Goal: Entertainment & Leisure: Consume media (video, audio)

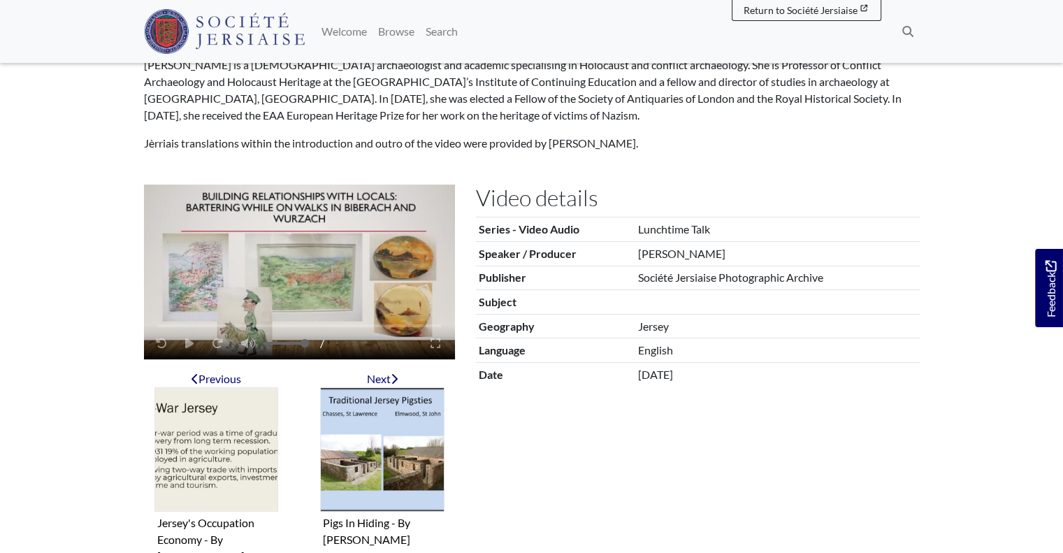
scroll to position [165, 0]
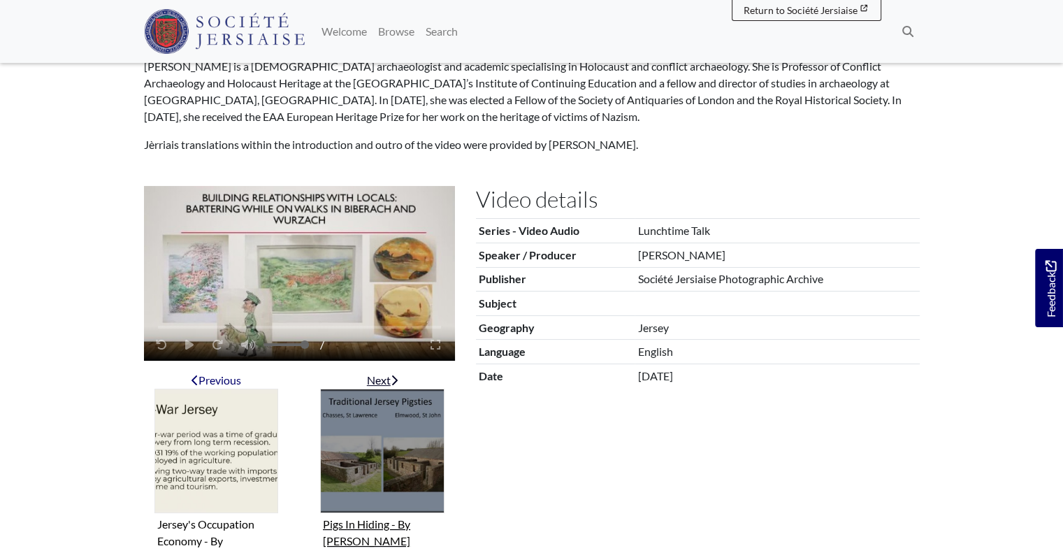
click at [381, 372] on div "Next" at bounding box center [382, 380] width 124 height 17
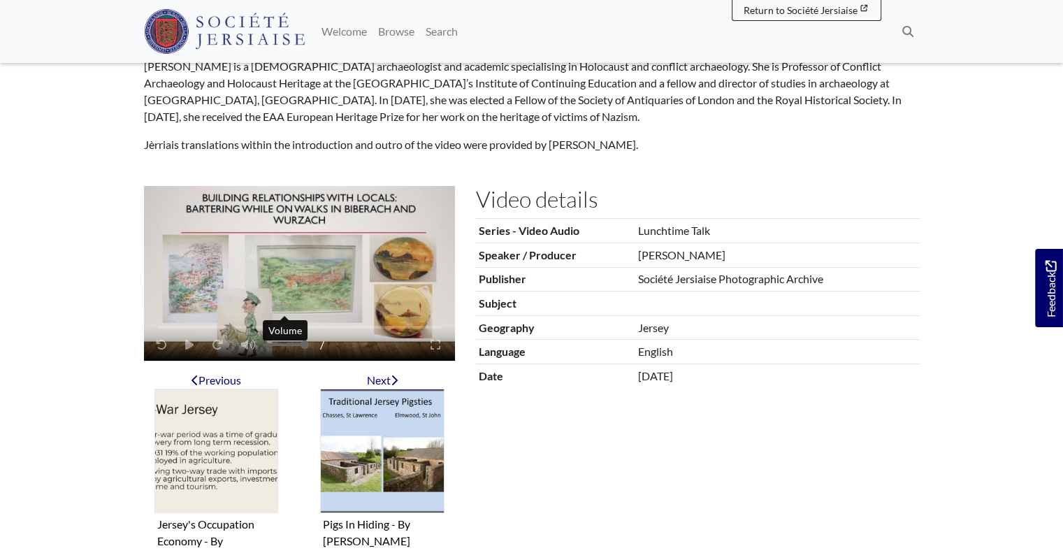
click at [266, 339] on span "Volume" at bounding box center [286, 344] width 45 height 11
click at [184, 331] on div "/" at bounding box center [235, 344] width 177 height 27
click at [189, 331] on div "/" at bounding box center [235, 344] width 177 height 27
click at [228, 245] on video "Video player" at bounding box center [299, 273] width 311 height 175
click at [188, 331] on div "00:00 /" at bounding box center [227, 344] width 161 height 27
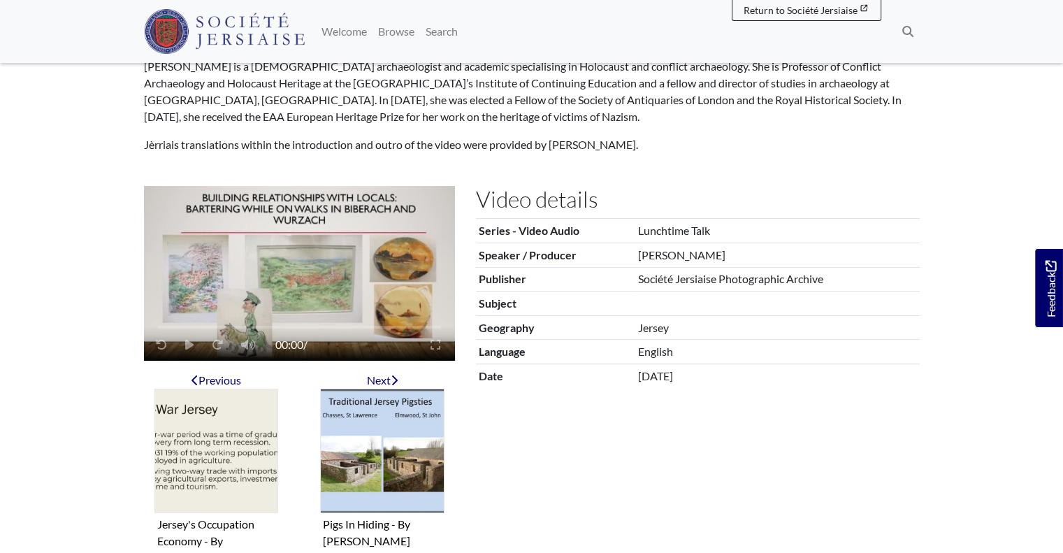
click at [433, 328] on div "Video player" at bounding box center [436, 344] width 34 height 32
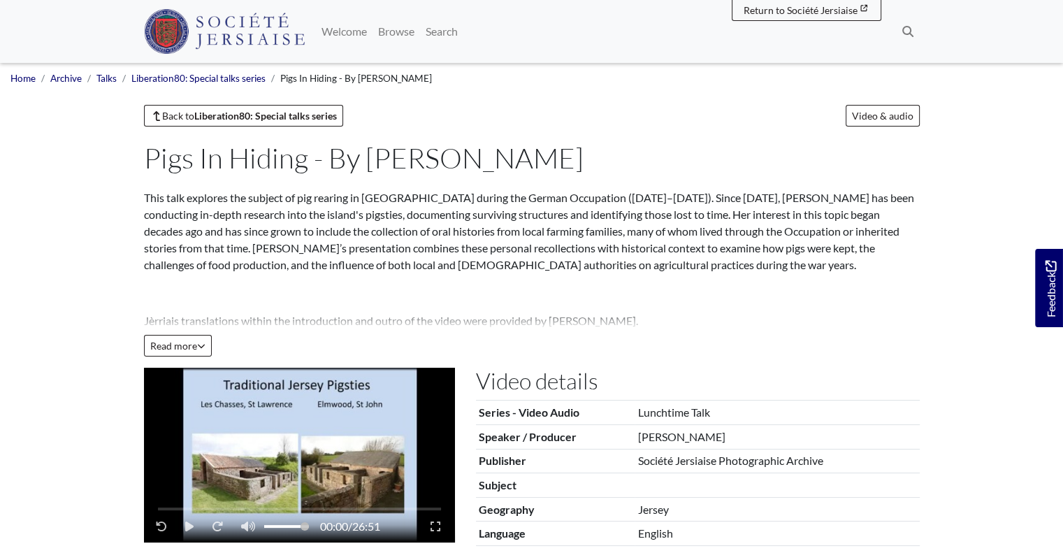
scroll to position [159, 0]
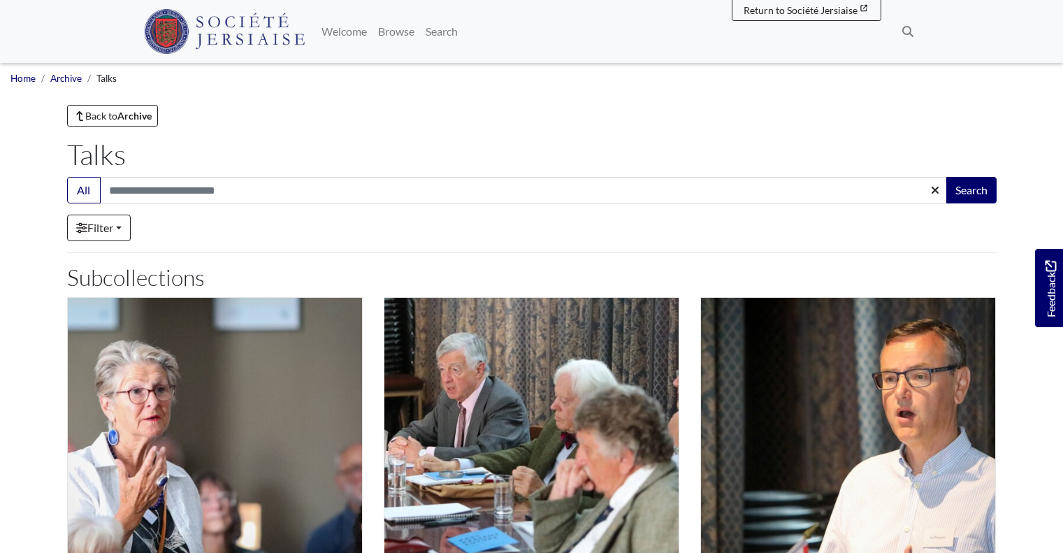
scroll to position [154, 0]
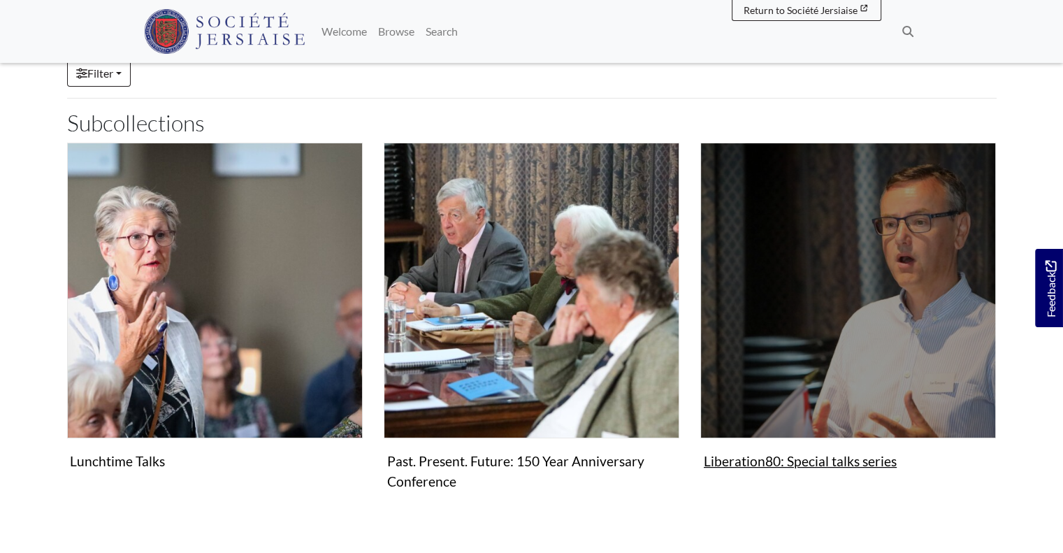
click at [759, 344] on img "Subcollection" at bounding box center [848, 291] width 296 height 296
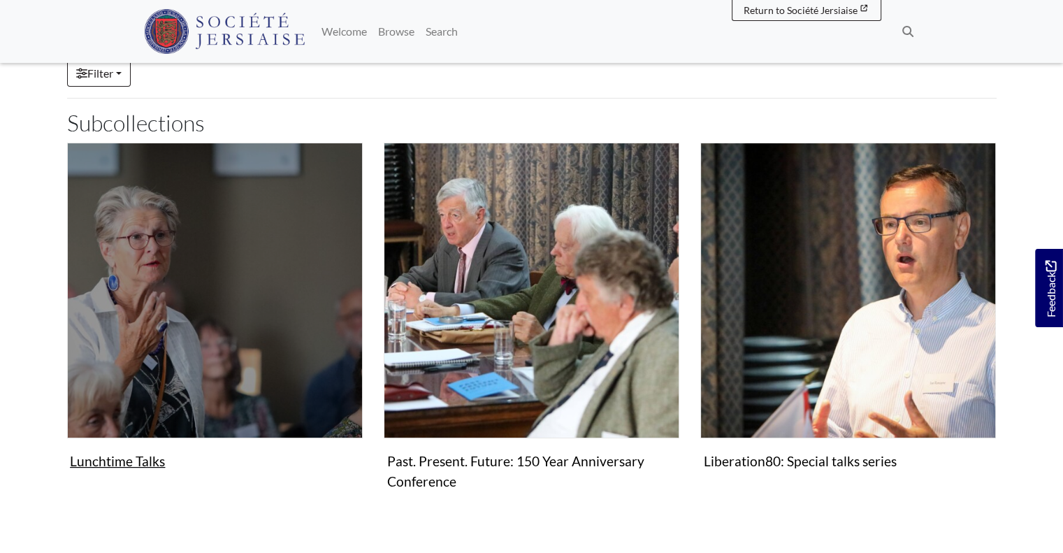
click at [131, 180] on img "Subcollection" at bounding box center [215, 291] width 296 height 296
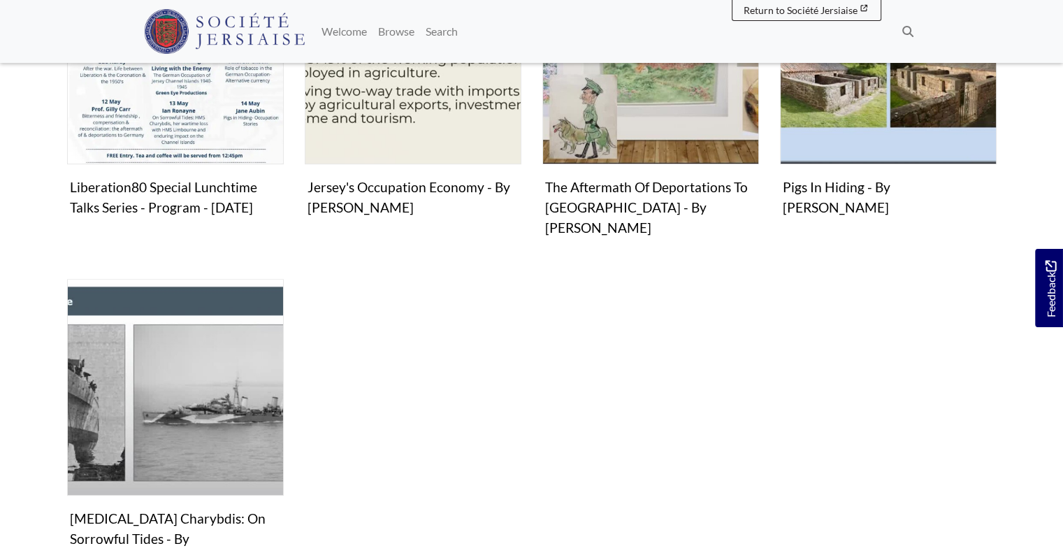
scroll to position [444, 0]
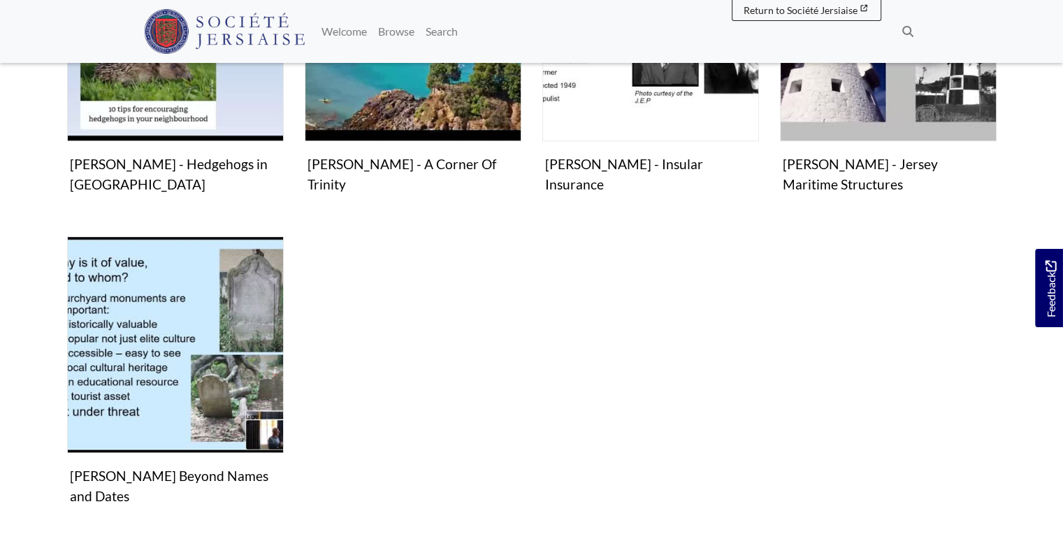
scroll to position [791, 0]
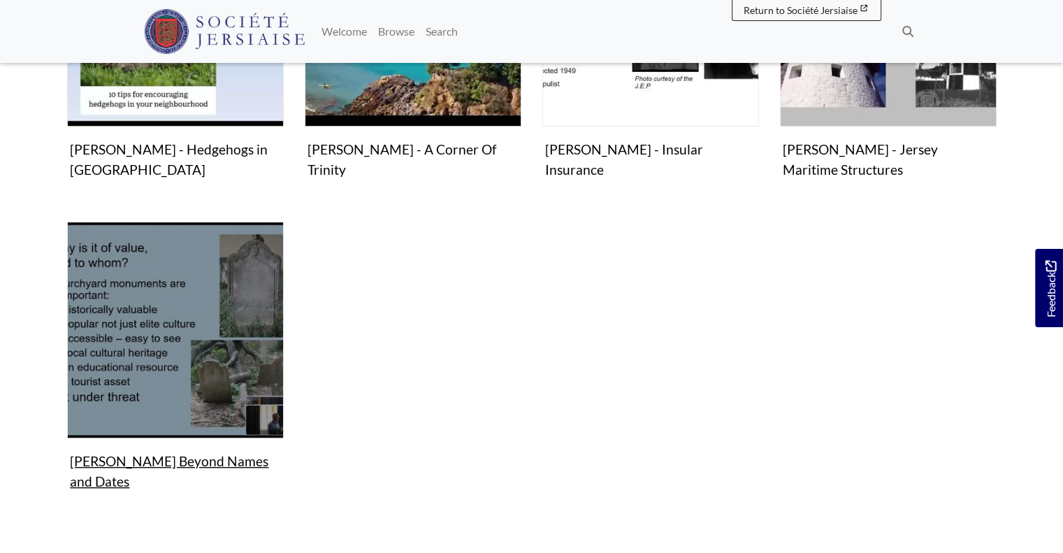
click at [166, 407] on img "Items in this Collection" at bounding box center [175, 330] width 217 height 217
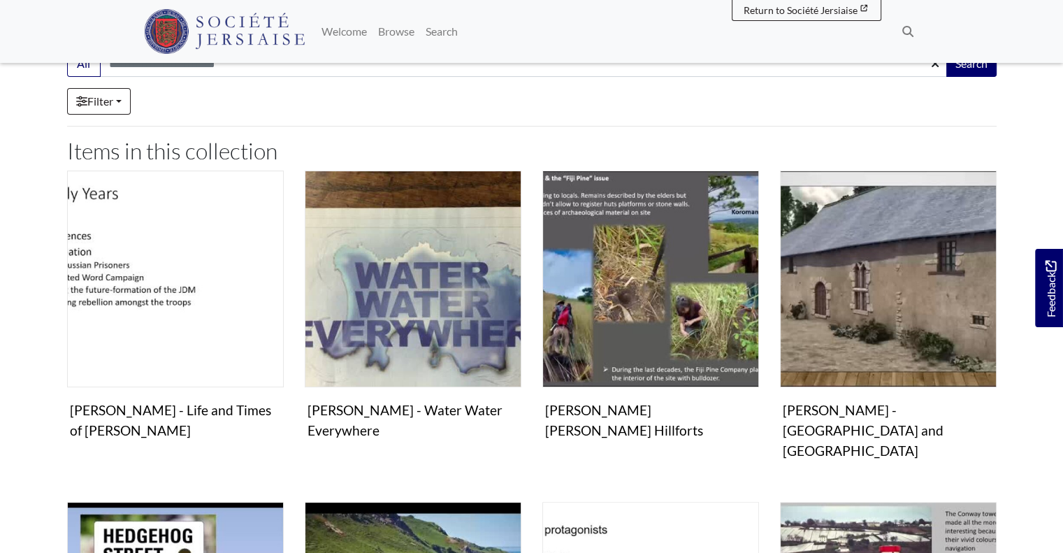
scroll to position [137, 0]
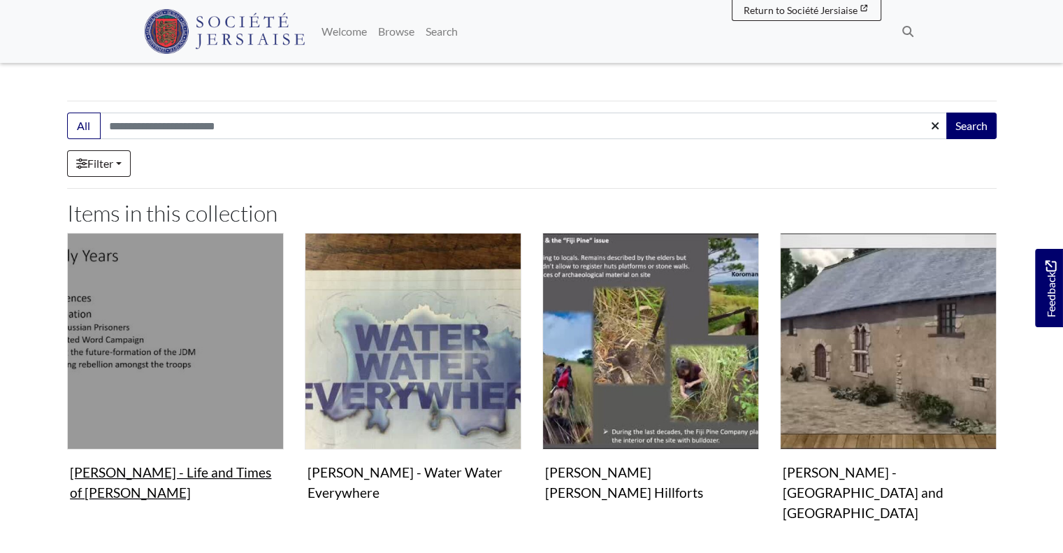
click at [194, 442] on img "Items in this Collection" at bounding box center [175, 341] width 217 height 217
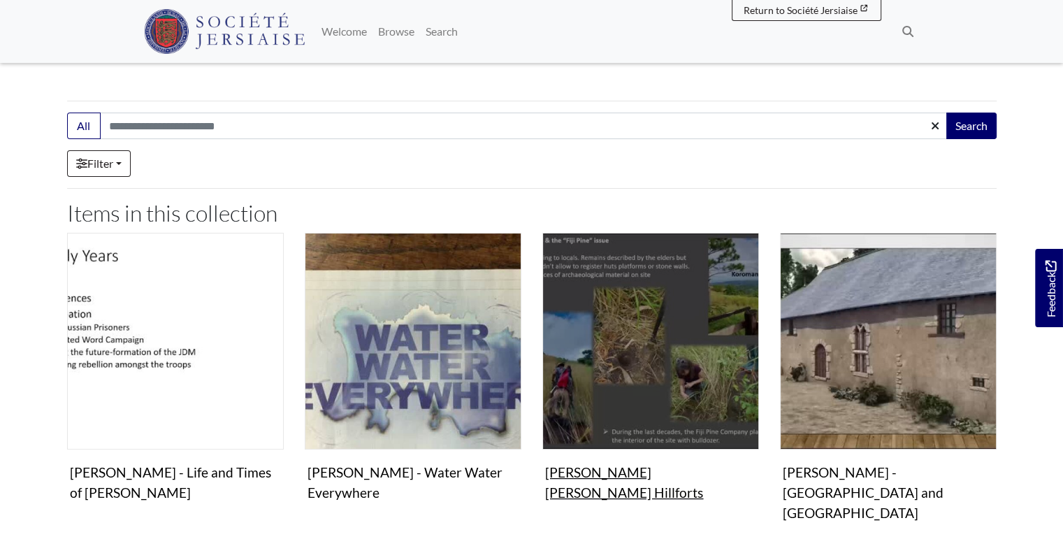
click at [572, 471] on figure "Video & audio Hervé Duval - Gatignol Nadroga Navosa Hillforts Video" at bounding box center [650, 370] width 217 height 274
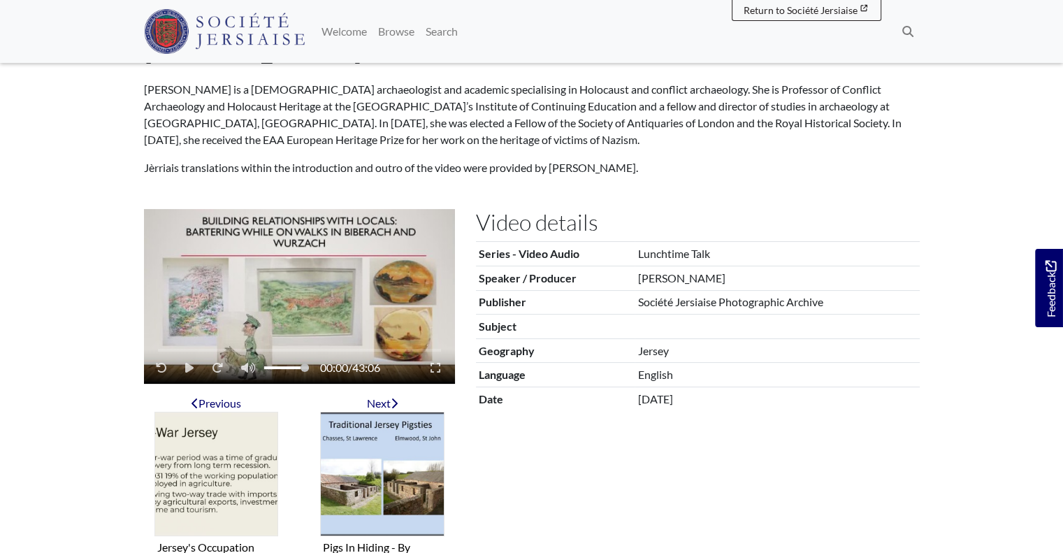
scroll to position [165, 0]
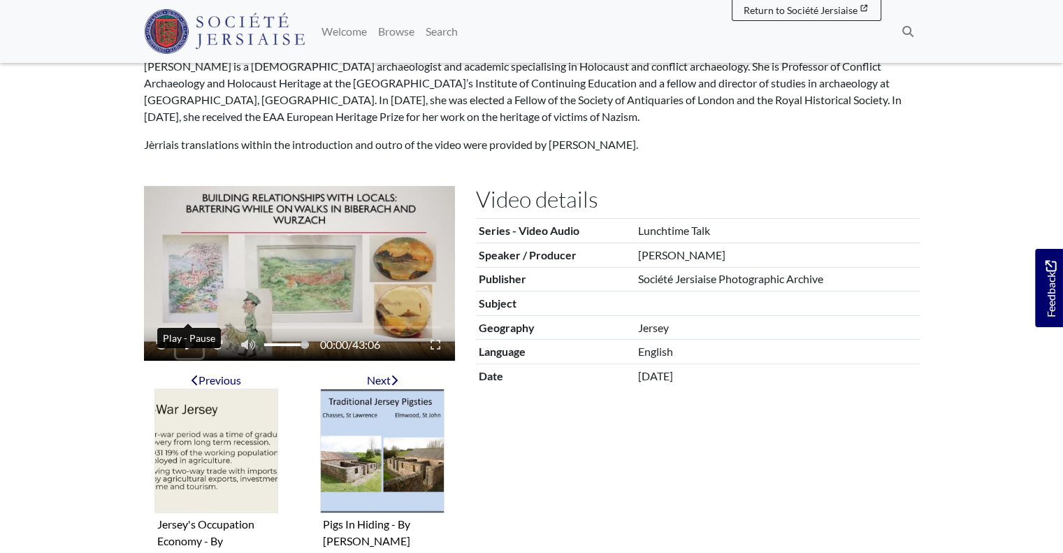
click at [188, 331] on button "Play - Pause" at bounding box center [189, 344] width 27 height 27
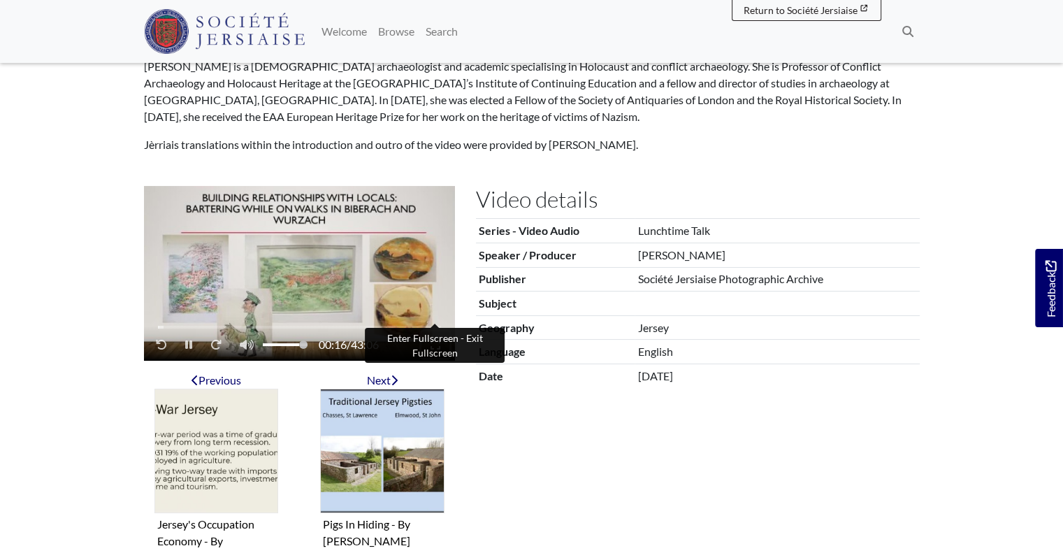
click at [435, 339] on icon "Enter Fullscreen - Exit Fullscreen" at bounding box center [435, 344] width 10 height 11
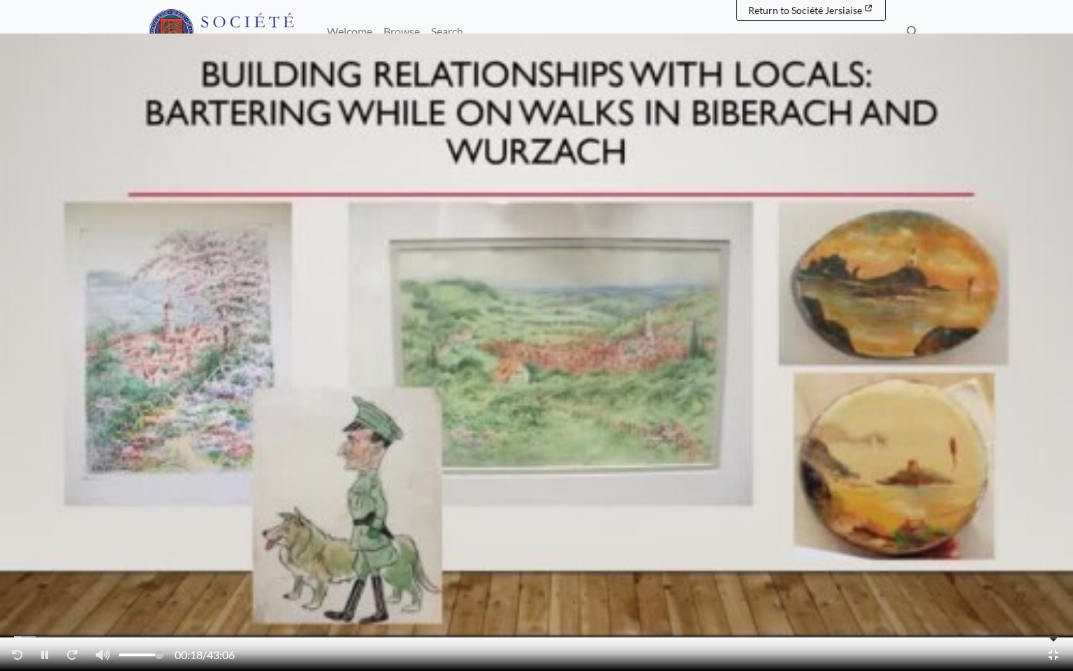
click at [27, 552] on div "00:18 / 43:06" at bounding box center [536, 636] width 1073 height 68
click at [71, 552] on icon "Fast-forward 10 seconds" at bounding box center [71, 654] width 11 height 11
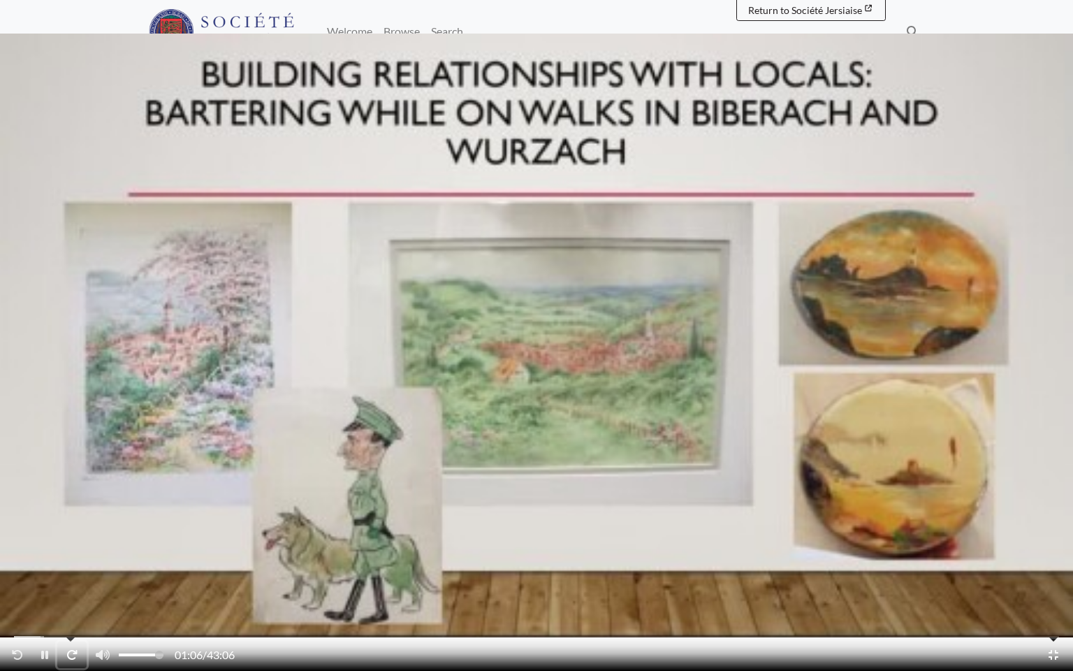
click at [71, 552] on icon "Fast-forward 10 seconds" at bounding box center [71, 654] width 11 height 11
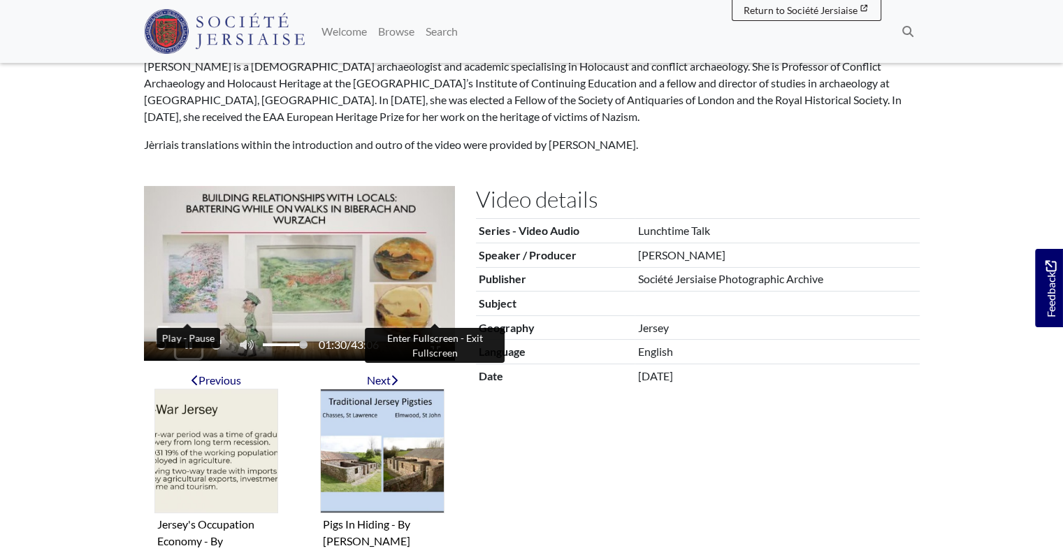
click at [191, 331] on button "Play - Pause" at bounding box center [188, 344] width 25 height 27
click at [176, 331] on button "Play - Pause" at bounding box center [189, 344] width 27 height 27
click at [437, 340] on icon "Enter Fullscreen - Exit Fullscreen" at bounding box center [435, 345] width 10 height 10
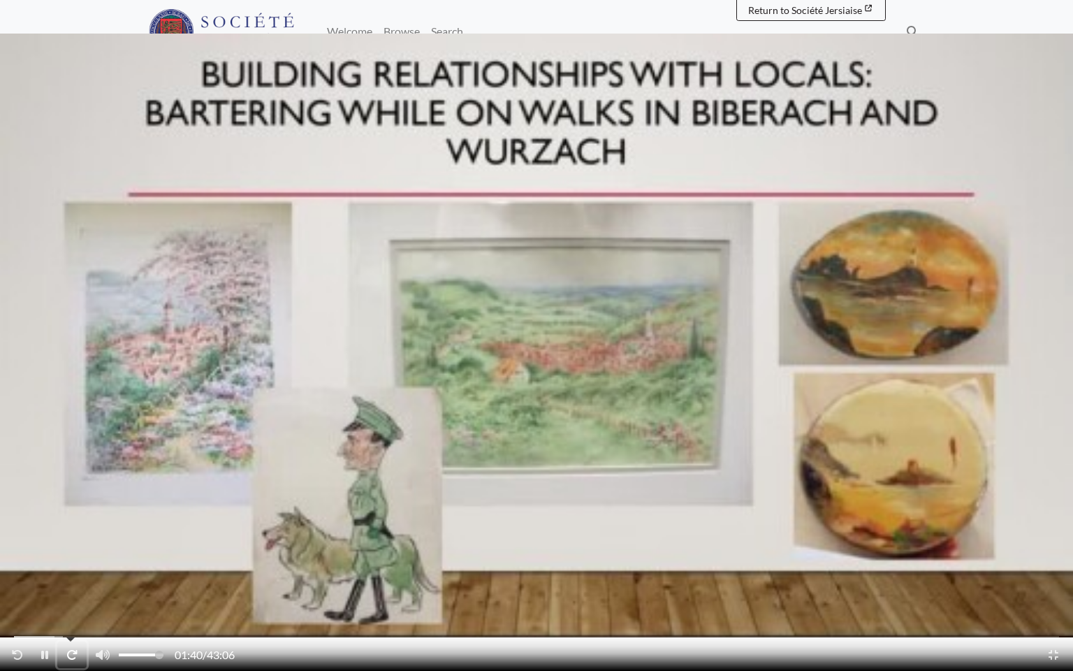
click at [71, 552] on icon "Fast-forward 10 seconds" at bounding box center [71, 654] width 11 height 11
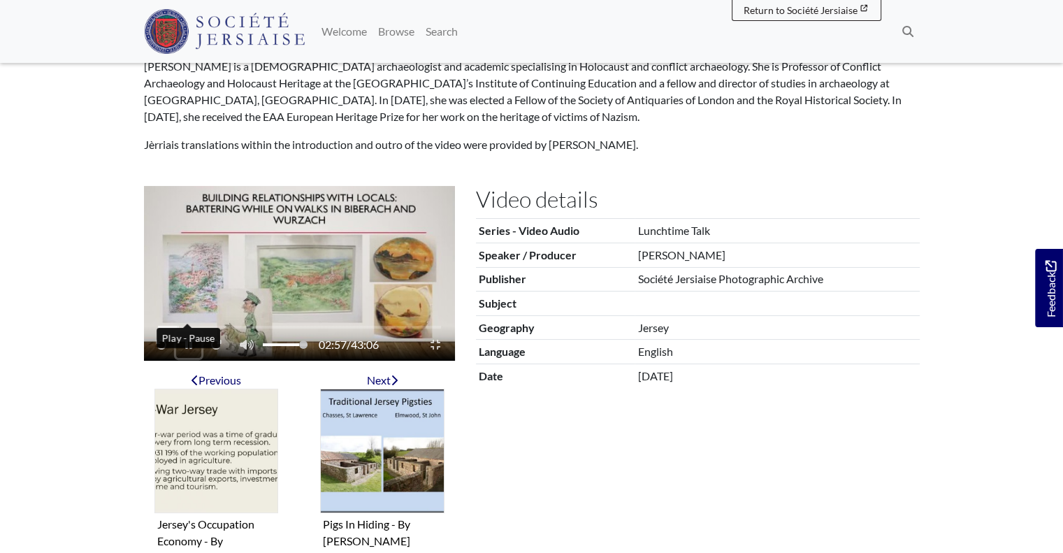
click at [182, 331] on button "Play - Pause" at bounding box center [188, 344] width 25 height 27
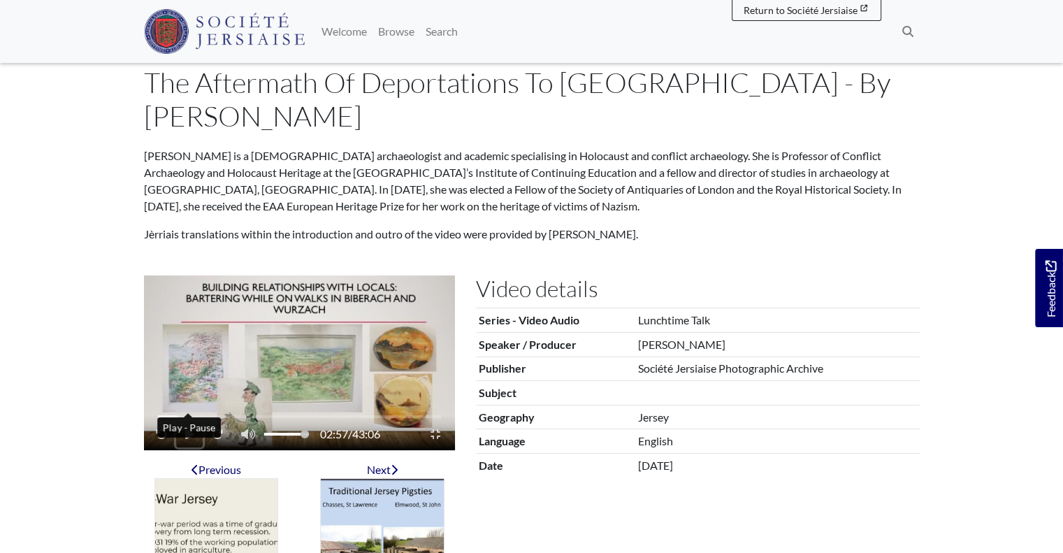
scroll to position [73, 0]
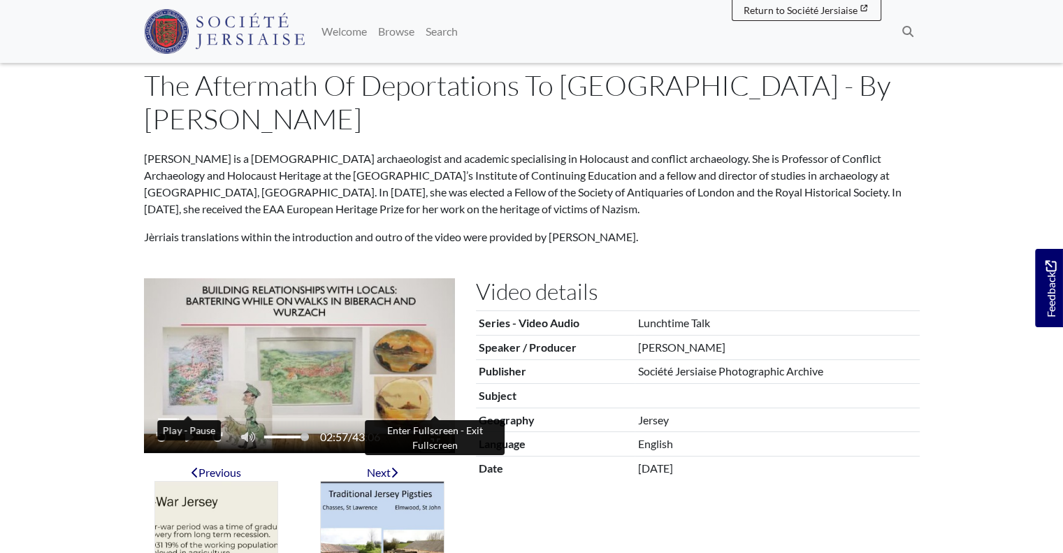
click at [431, 432] on icon "Enter Fullscreen - Exit Fullscreen" at bounding box center [435, 437] width 10 height 10
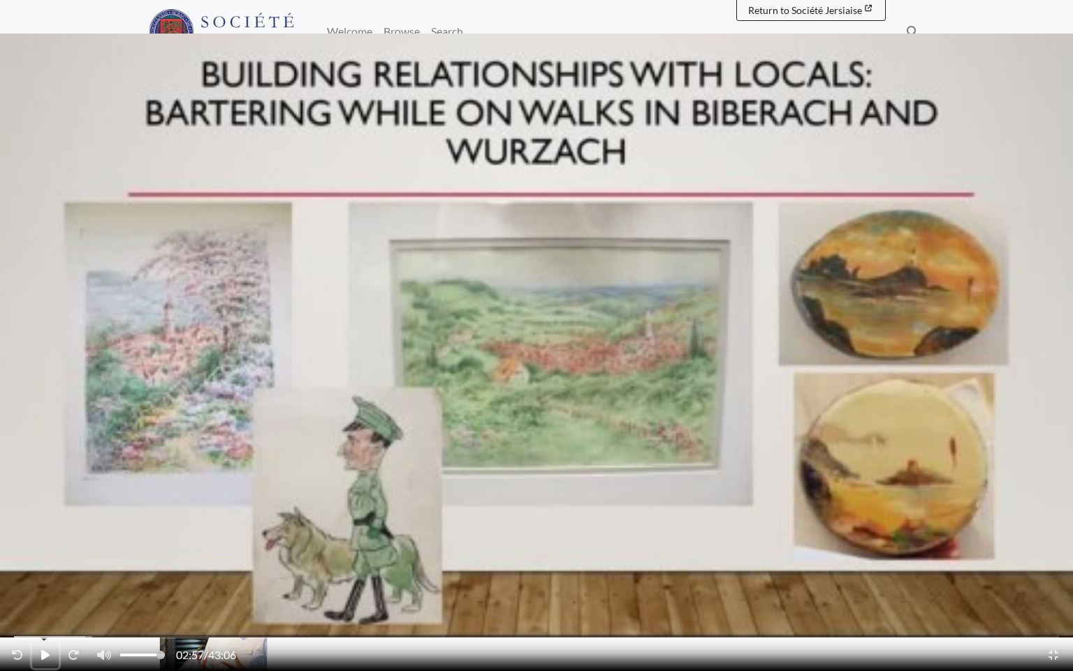
click at [44, 552] on icon "Play - Pause" at bounding box center [45, 655] width 8 height 10
click at [68, 552] on icon "Fast-forward 10 seconds" at bounding box center [71, 654] width 11 height 11
click at [52, 552] on button "Play - Pause" at bounding box center [44, 654] width 25 height 27
click at [52, 552] on button "Play - Pause" at bounding box center [45, 654] width 27 height 27
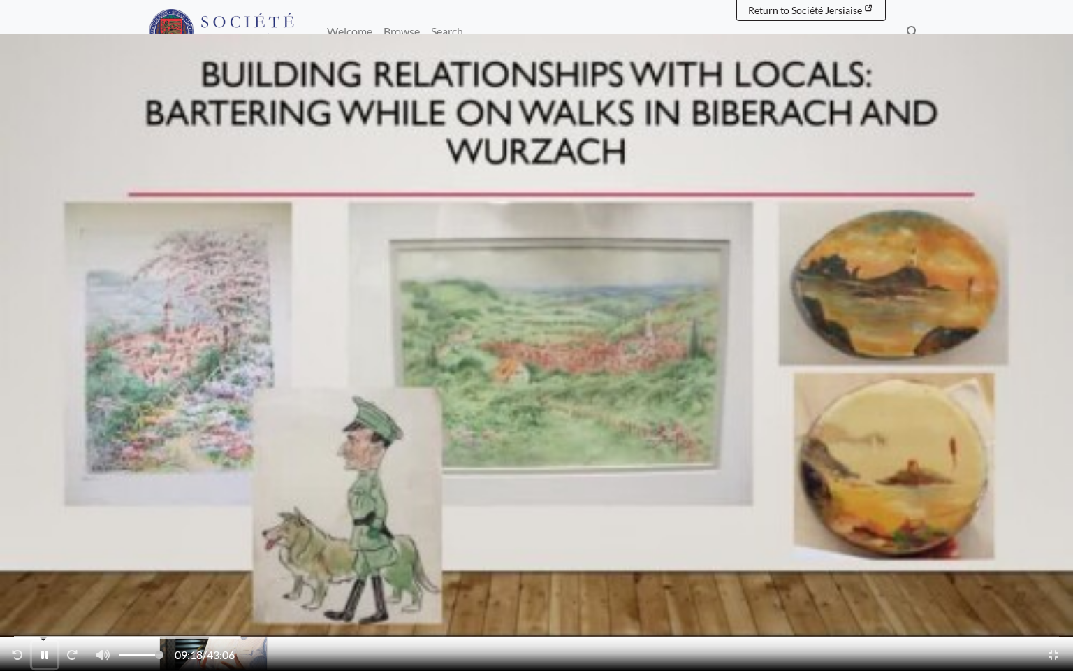
click at [52, 552] on button "Play - Pause" at bounding box center [44, 654] width 25 height 27
click at [32, 552] on button "Play - Pause" at bounding box center [45, 654] width 27 height 27
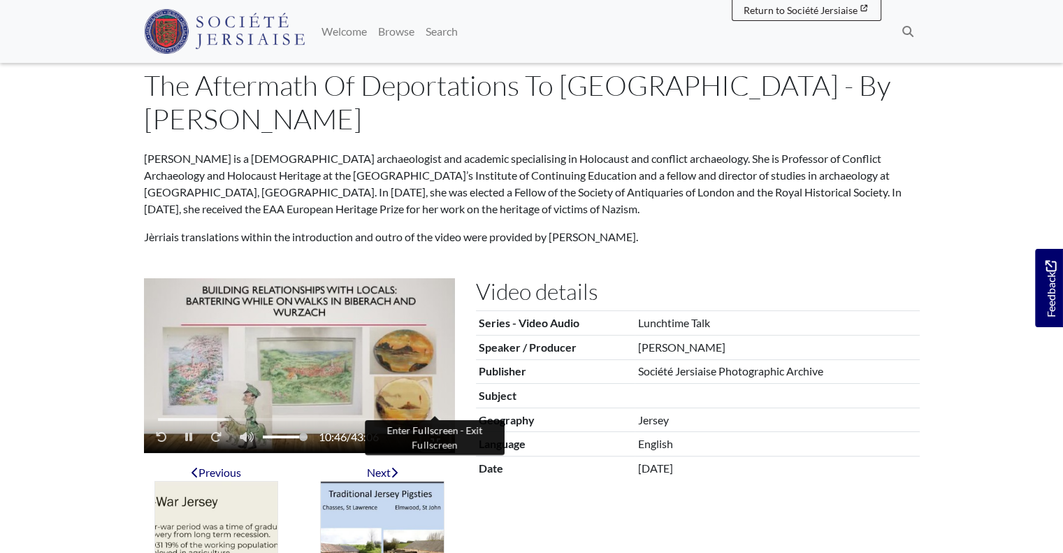
click at [433, 431] on icon "Enter Fullscreen - Exit Fullscreen" at bounding box center [435, 436] width 10 height 11
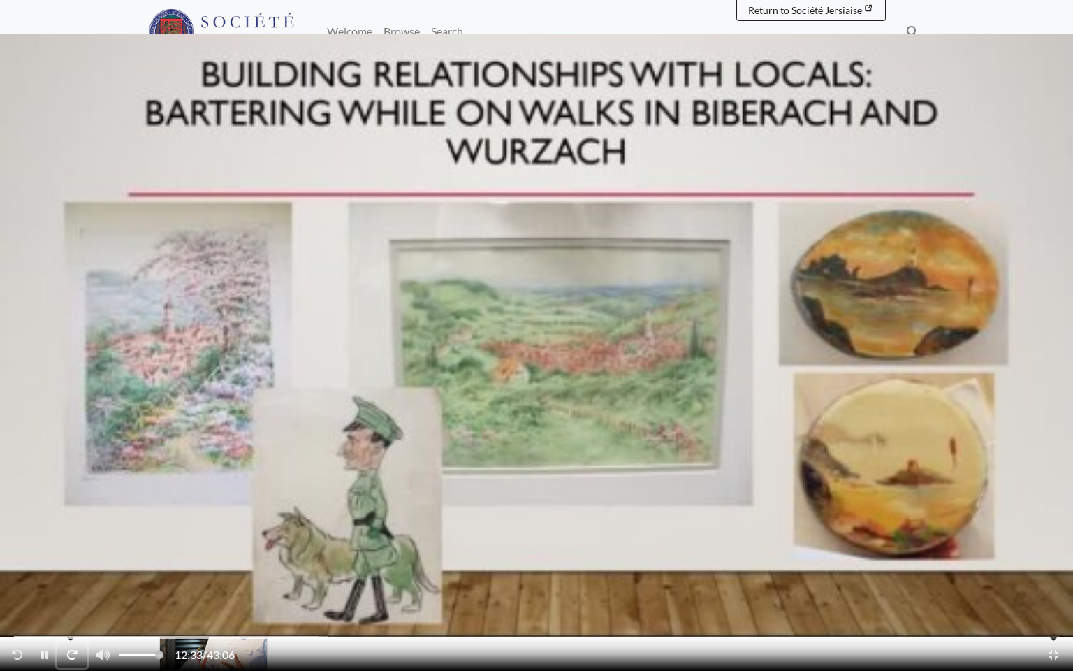
click at [67, 552] on icon "Fast-forward 10 seconds" at bounding box center [72, 655] width 10 height 10
click at [73, 552] on icon "Fast-forward 10 seconds" at bounding box center [72, 655] width 10 height 10
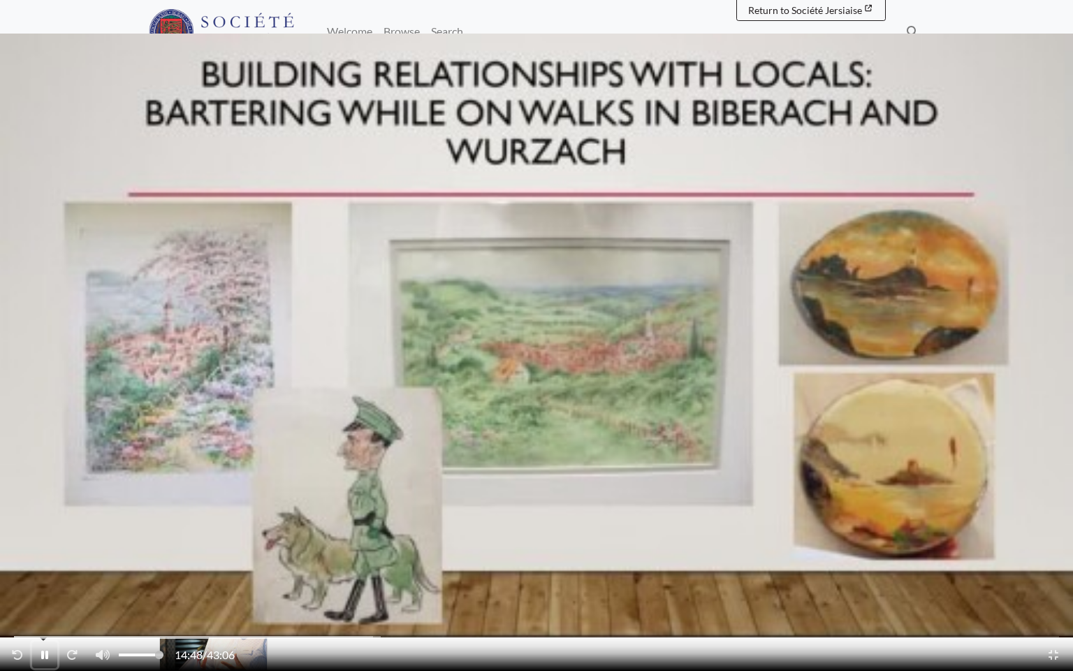
click at [48, 552] on button "Play - Pause" at bounding box center [44, 654] width 25 height 27
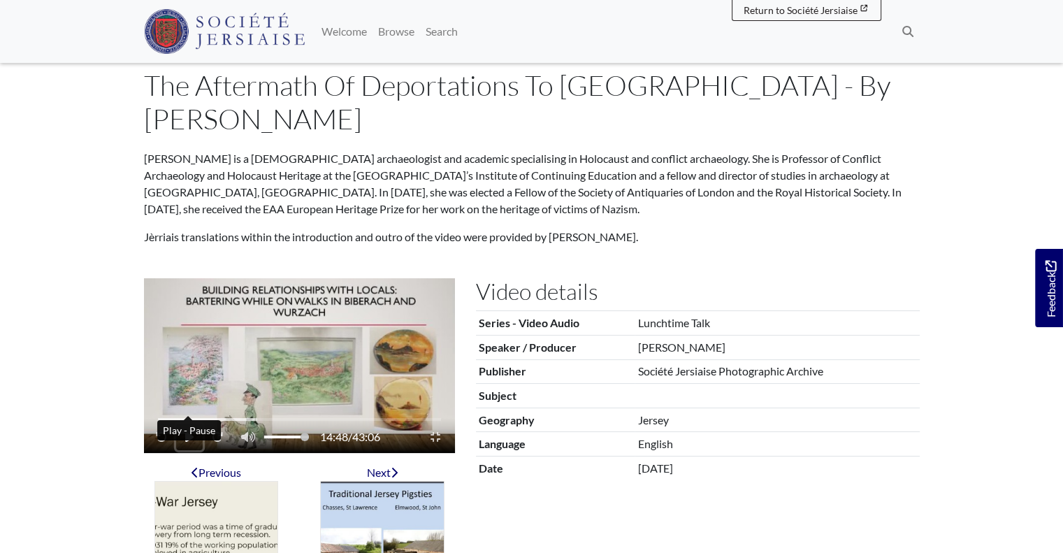
click at [189, 431] on icon "Play - Pause" at bounding box center [189, 436] width 8 height 11
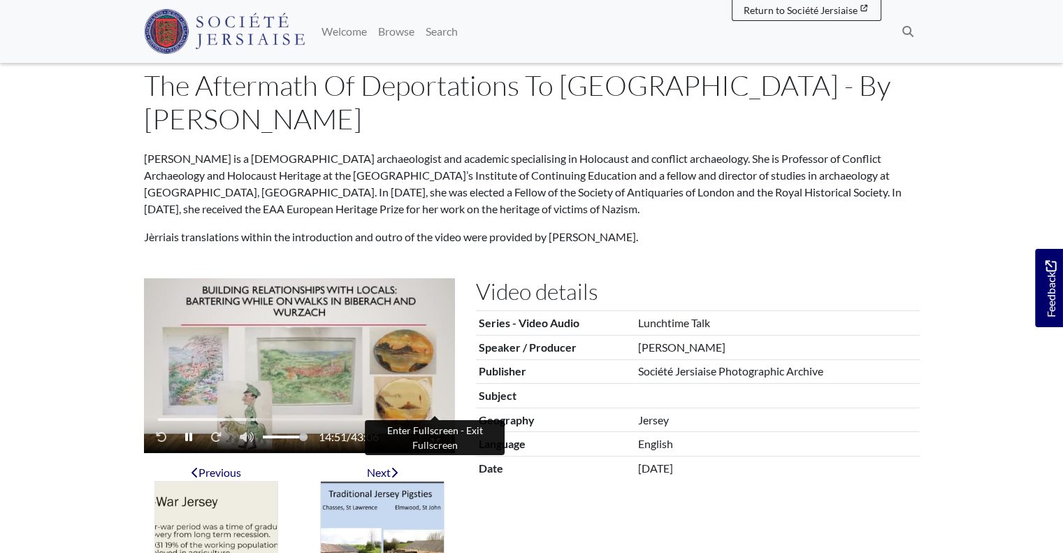
click at [440, 423] on button "Enter Fullscreen - Exit Fullscreen" at bounding box center [435, 436] width 28 height 27
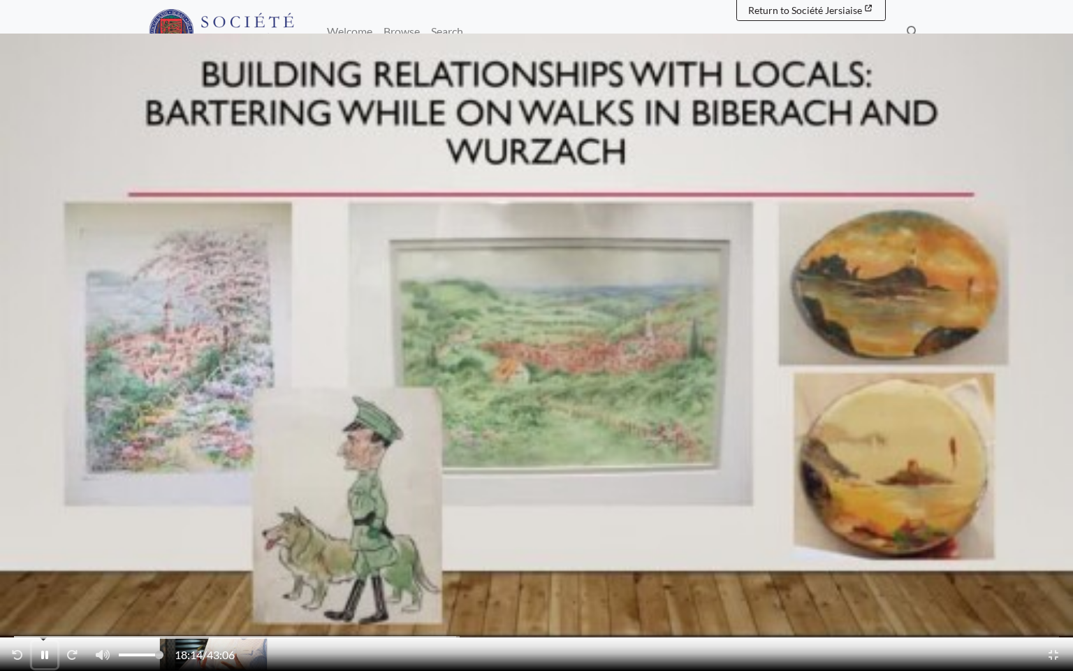
click at [40, 552] on button "Play - Pause" at bounding box center [44, 654] width 25 height 27
click at [40, 552] on button "Play - Pause" at bounding box center [45, 654] width 27 height 27
click at [45, 552] on button "Play - Pause" at bounding box center [44, 654] width 25 height 27
click at [45, 552] on button "Play - Pause" at bounding box center [45, 654] width 27 height 27
click at [45, 552] on button "Play - Pause" at bounding box center [44, 654] width 25 height 27
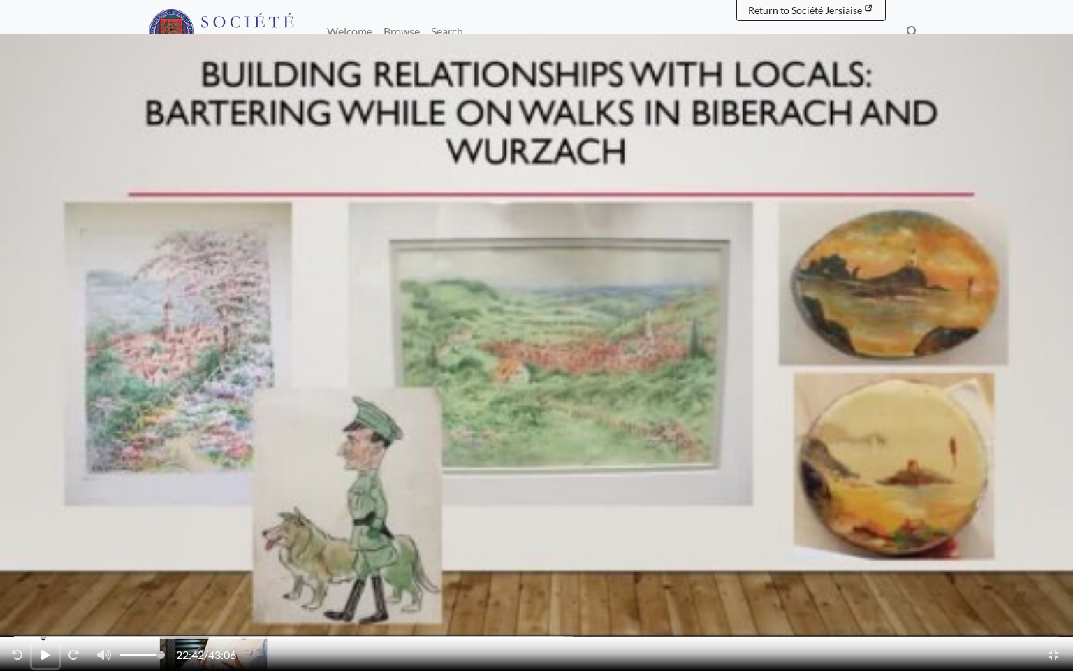
click at [45, 552] on button "Play - Pause" at bounding box center [45, 654] width 27 height 27
click at [45, 552] on button "Play - Pause" at bounding box center [44, 654] width 25 height 27
click at [45, 552] on button "Play - Pause" at bounding box center [45, 654] width 27 height 27
click at [45, 552] on button "Play - Pause" at bounding box center [44, 654] width 25 height 27
click at [32, 552] on button "Play - Pause" at bounding box center [45, 654] width 27 height 27
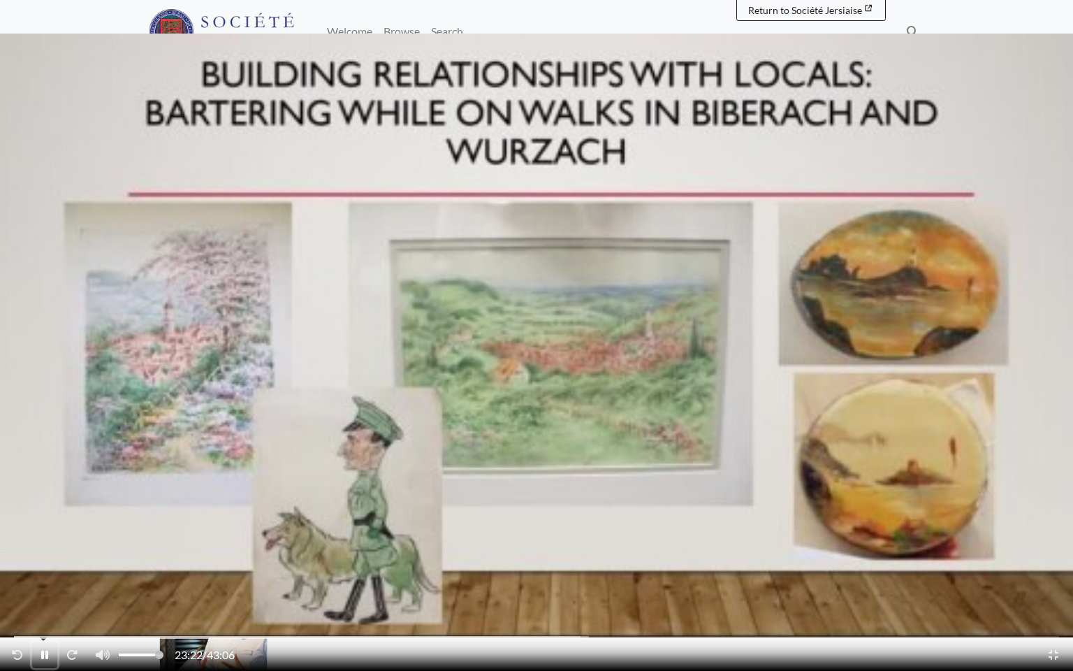
click at [32, 552] on button "Play - Pause" at bounding box center [44, 654] width 25 height 27
click at [32, 552] on button "Play - Pause" at bounding box center [45, 654] width 27 height 27
click at [226, 434] on video "Video player" at bounding box center [536, 335] width 1073 height 671
click at [228, 456] on video "Video player" at bounding box center [536, 335] width 1073 height 671
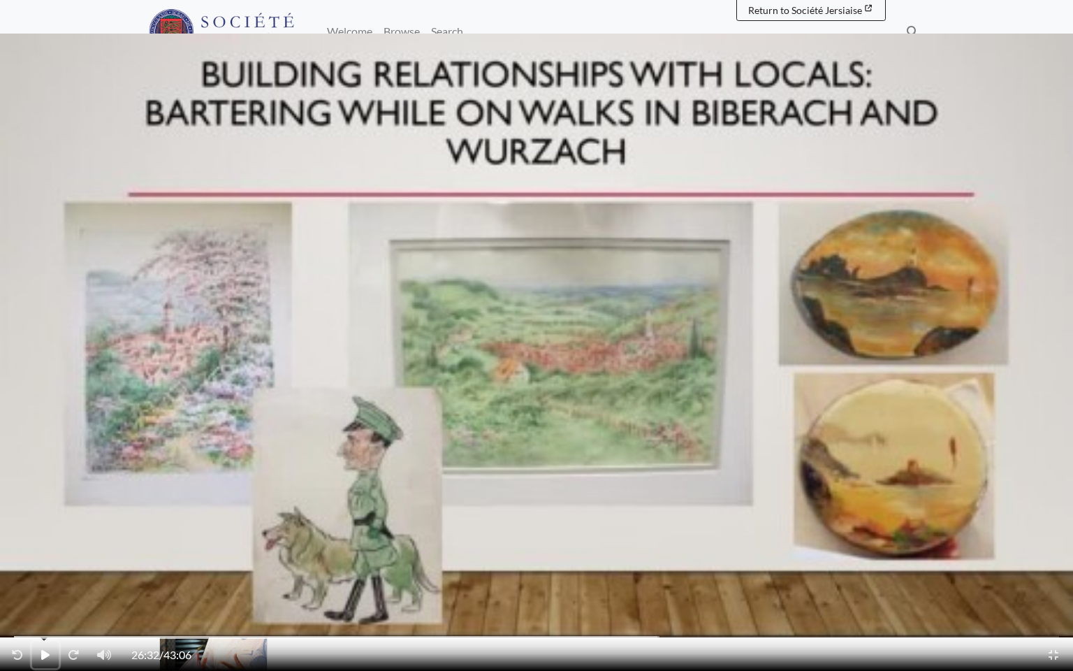
click at [45, 552] on icon "Play - Pause" at bounding box center [45, 655] width 8 height 10
click at [45, 552] on icon "Play - Pause" at bounding box center [44, 655] width 7 height 8
click at [45, 552] on icon "Play - Pause" at bounding box center [45, 655] width 8 height 10
click at [32, 552] on button "Play - Pause" at bounding box center [44, 654] width 25 height 27
click at [32, 552] on button "Play - Pause" at bounding box center [45, 654] width 27 height 27
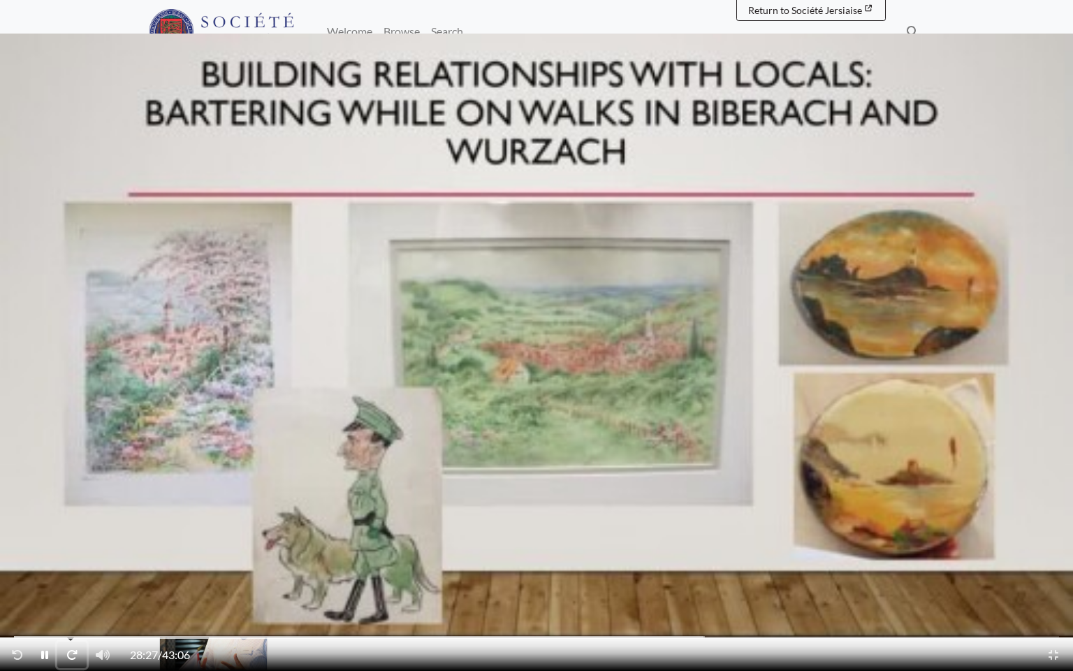
click at [71, 552] on icon "Fast-forward 10 seconds" at bounding box center [71, 654] width 11 height 11
click at [41, 552] on icon "Play - Pause" at bounding box center [44, 655] width 7 height 8
click at [41, 552] on icon "Play - Pause" at bounding box center [45, 655] width 8 height 10
click at [66, 552] on icon "Fast-forward 10 seconds" at bounding box center [71, 654] width 11 height 11
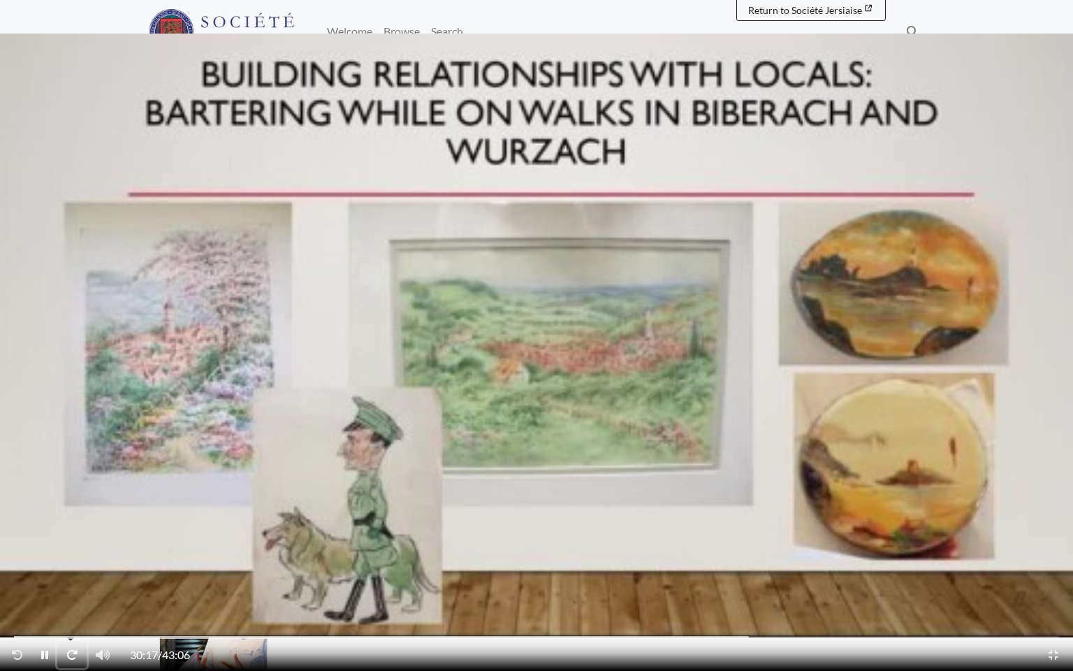
click at [66, 552] on icon "Fast-forward 10 seconds" at bounding box center [71, 654] width 11 height 11
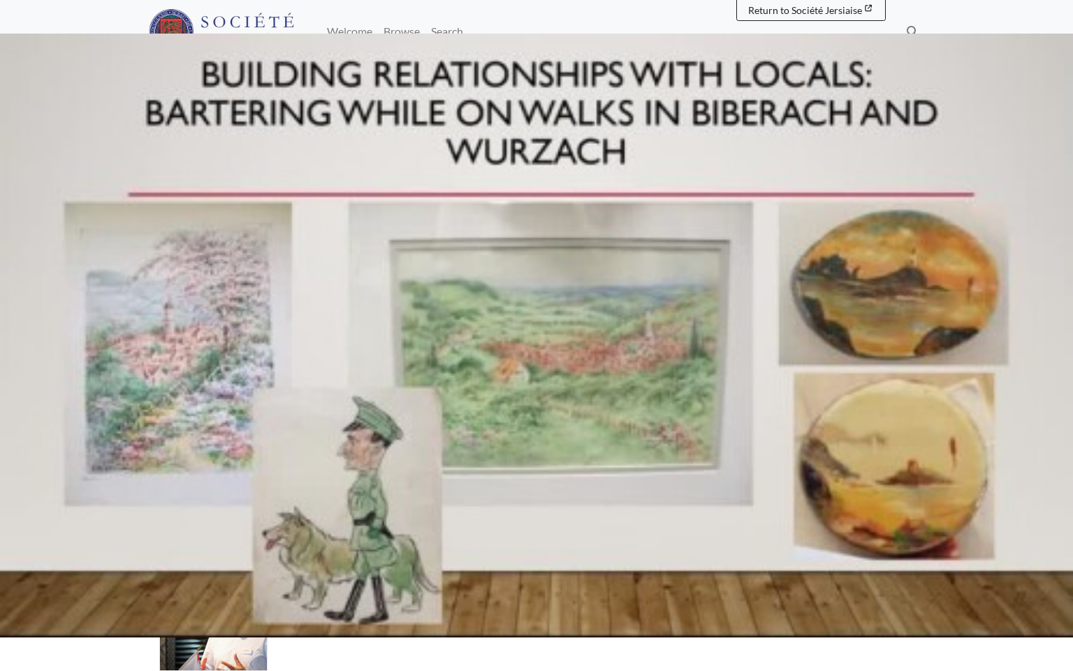
click at [66, 552] on div "30:39 / 43:06" at bounding box center [536, 654] width 1073 height 34
click at [66, 552] on div "30:40 / 43:06" at bounding box center [536, 654] width 1073 height 34
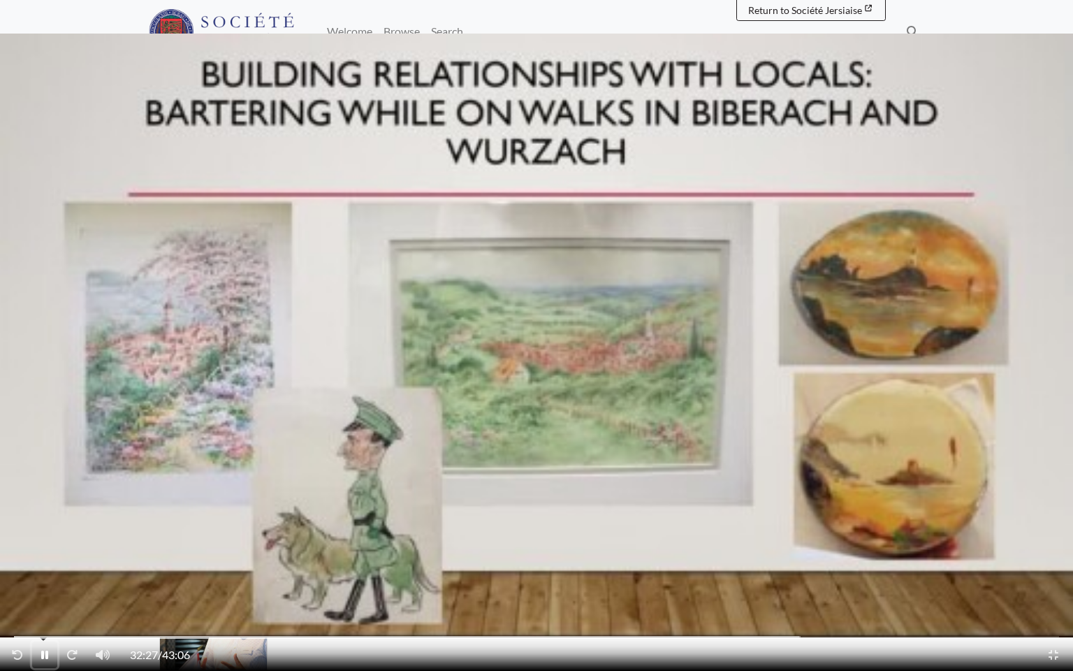
click at [43, 552] on icon "Play - Pause" at bounding box center [44, 654] width 7 height 11
click at [32, 552] on button "Play - Pause" at bounding box center [45, 654] width 27 height 27
click at [76, 552] on button "Fast-forward 10 seconds" at bounding box center [71, 654] width 29 height 27
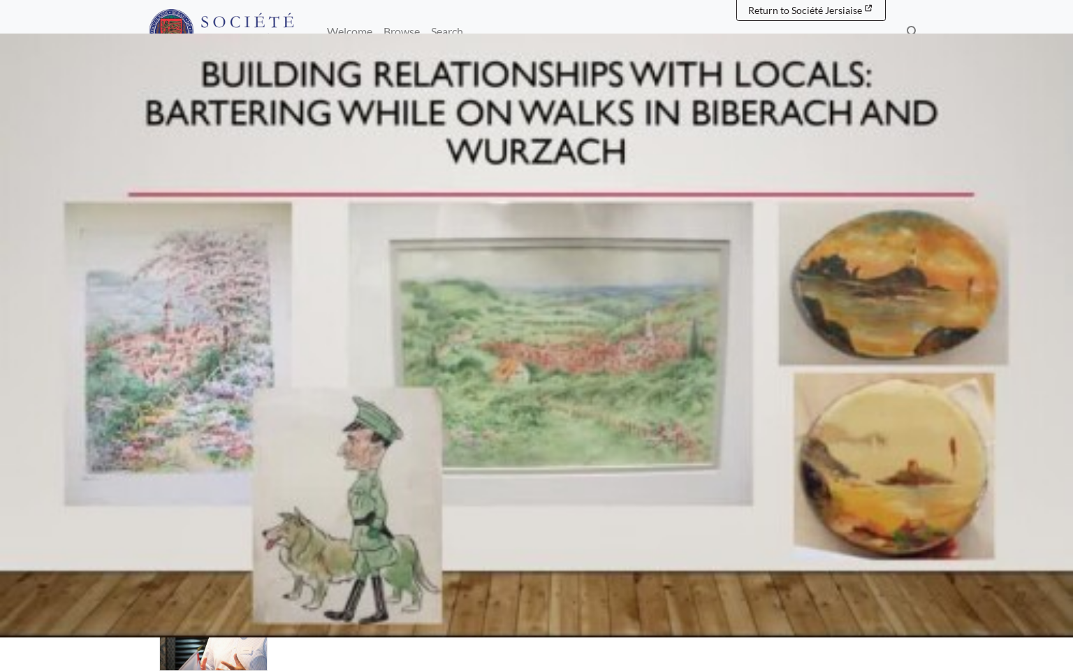
click at [76, 552] on div "33:17 / 43:06" at bounding box center [536, 654] width 1073 height 34
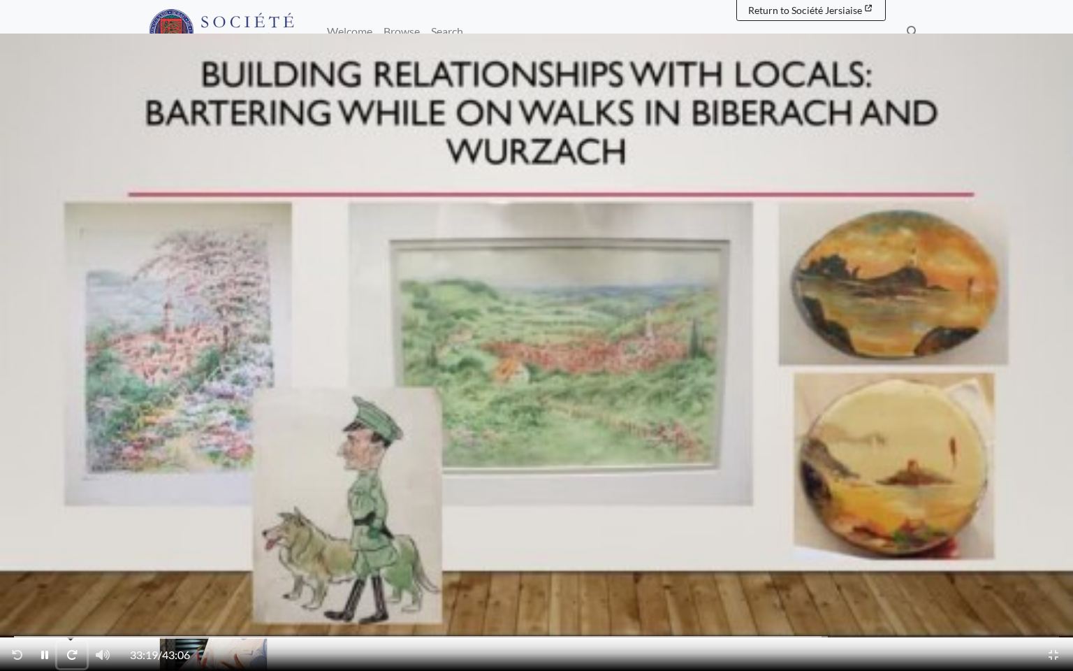
click at [68, 552] on icon "Fast-forward 10 seconds" at bounding box center [71, 654] width 11 height 11
click at [50, 552] on button "Play - Pause" at bounding box center [44, 654] width 25 height 27
click at [32, 552] on button "Play - Pause" at bounding box center [45, 654] width 27 height 27
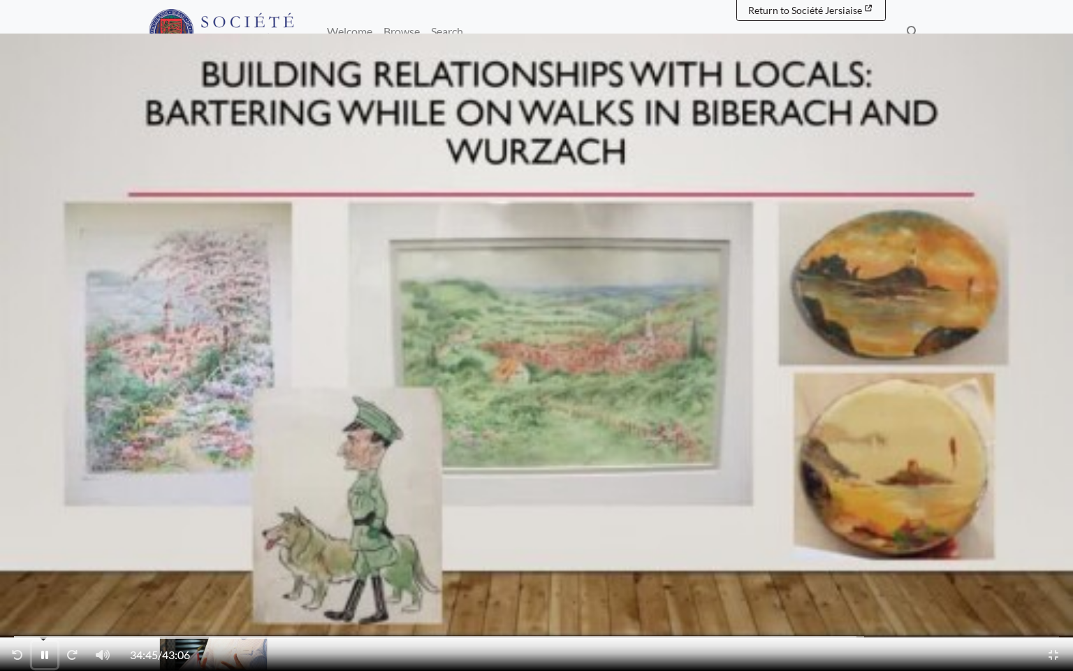
click at [32, 552] on button "Play - Pause" at bounding box center [44, 654] width 25 height 27
click at [32, 552] on button "Play - Pause" at bounding box center [45, 654] width 27 height 27
click at [50, 552] on button "Play - Pause" at bounding box center [44, 654] width 25 height 27
click at [32, 552] on button "Play - Pause" at bounding box center [45, 654] width 27 height 27
click at [32, 552] on button "Play - Pause" at bounding box center [44, 654] width 25 height 27
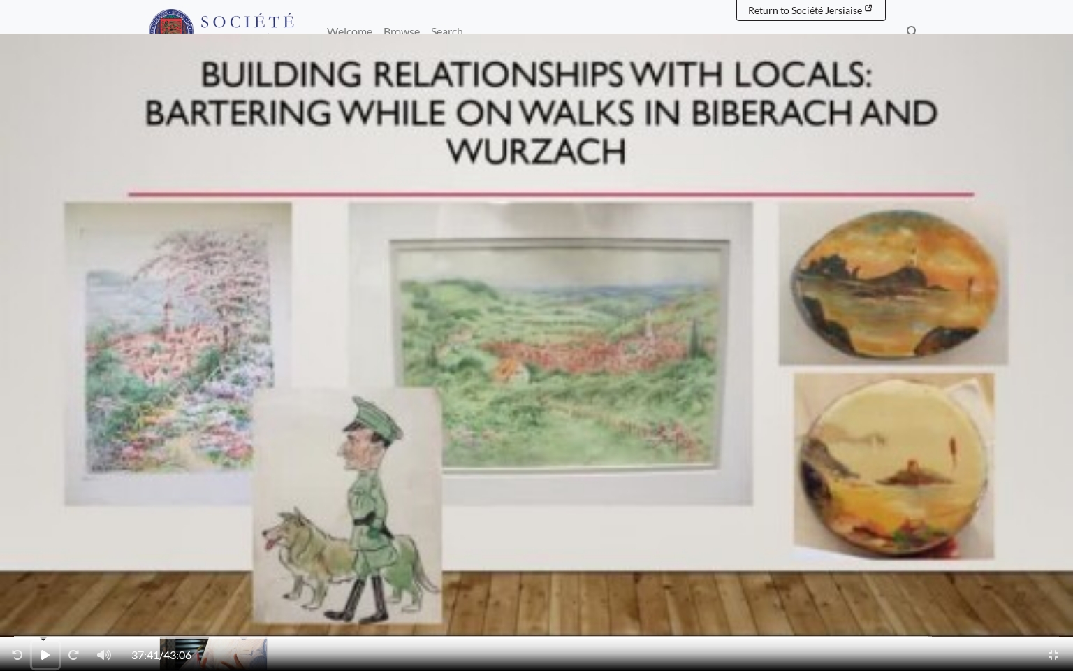
click at [50, 552] on button "Play - Pause" at bounding box center [45, 654] width 27 height 27
click at [81, 552] on button "Fast-forward 10 seconds" at bounding box center [71, 654] width 29 height 27
click at [24, 552] on button "Rewind 10 seconds" at bounding box center [17, 654] width 29 height 27
click at [45, 552] on icon "Play - Pause" at bounding box center [44, 655] width 7 height 8
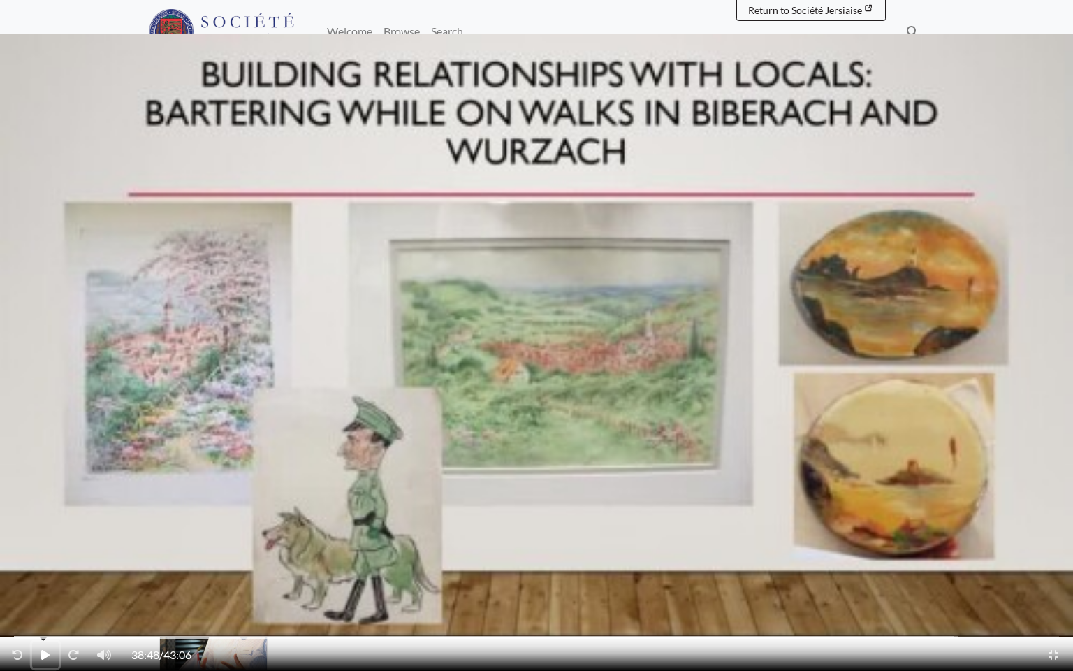
click at [45, 552] on icon "Play - Pause" at bounding box center [45, 655] width 8 height 10
click at [9, 552] on button "Rewind 10 seconds" at bounding box center [17, 654] width 29 height 27
click at [69, 552] on icon "Fast-forward 10 seconds" at bounding box center [71, 654] width 11 height 11
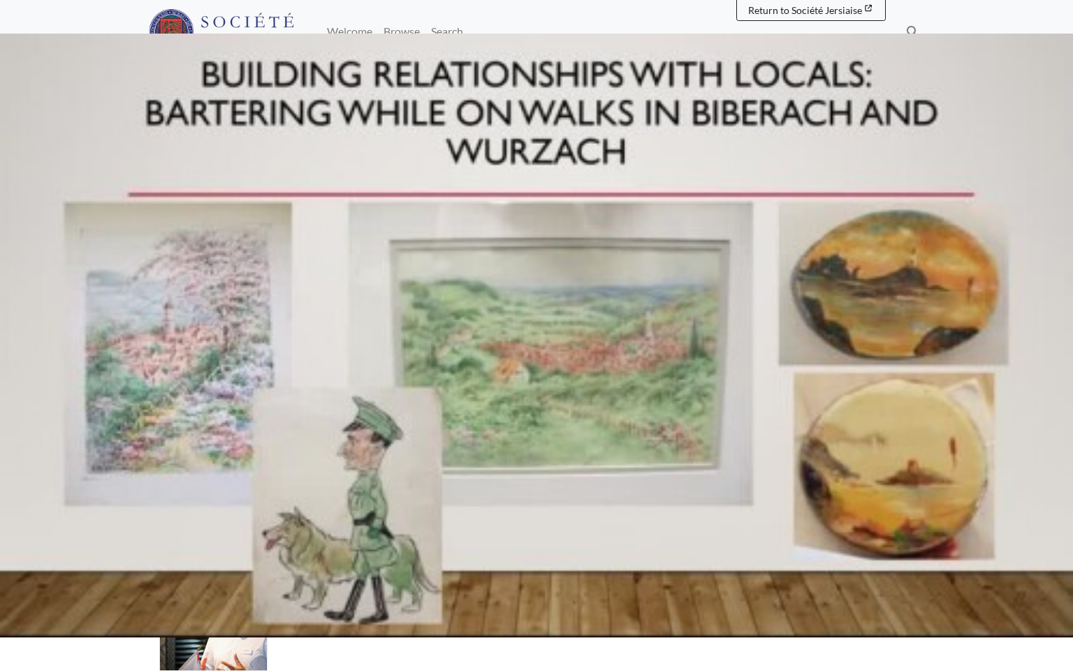
click at [69, 552] on div "39:11 / 43:06" at bounding box center [536, 654] width 1073 height 34
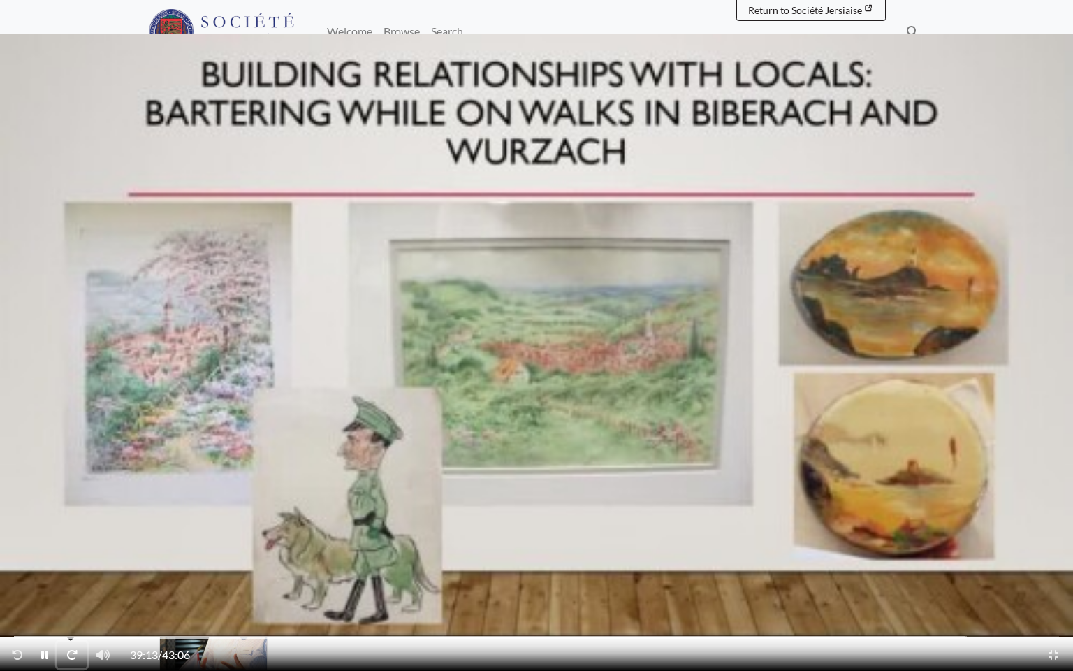
click at [72, 552] on icon "Fast-forward 10 seconds" at bounding box center [71, 654] width 11 height 11
click at [41, 552] on icon "Play - Pause" at bounding box center [44, 655] width 7 height 8
click at [41, 552] on icon "Play - Pause" at bounding box center [45, 655] width 8 height 10
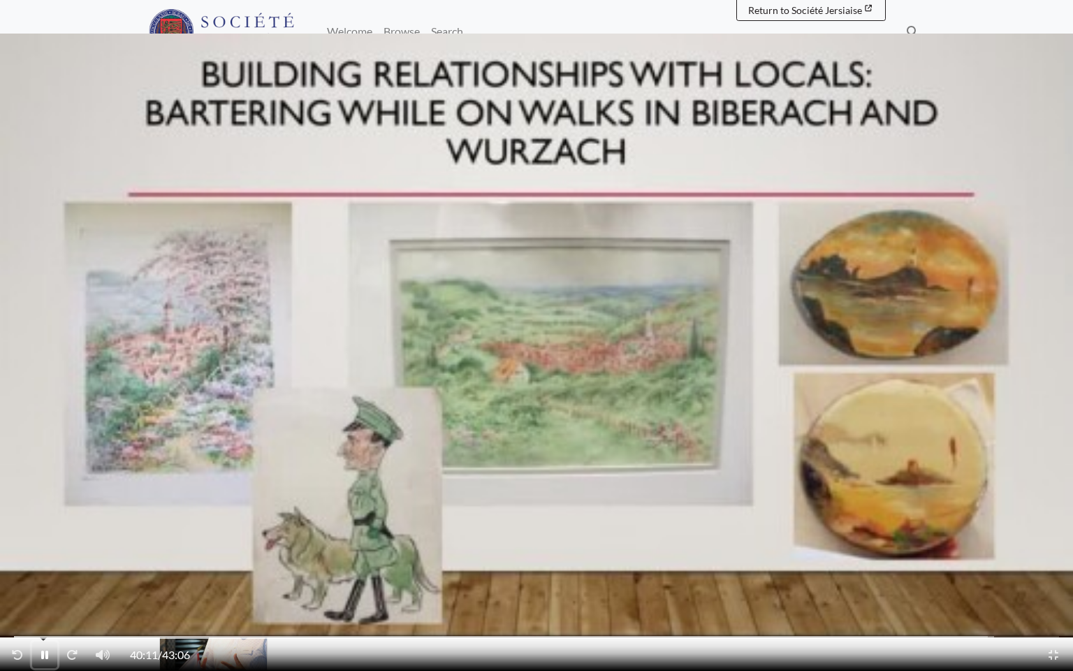
click at [41, 552] on icon "Play - Pause" at bounding box center [44, 655] width 7 height 8
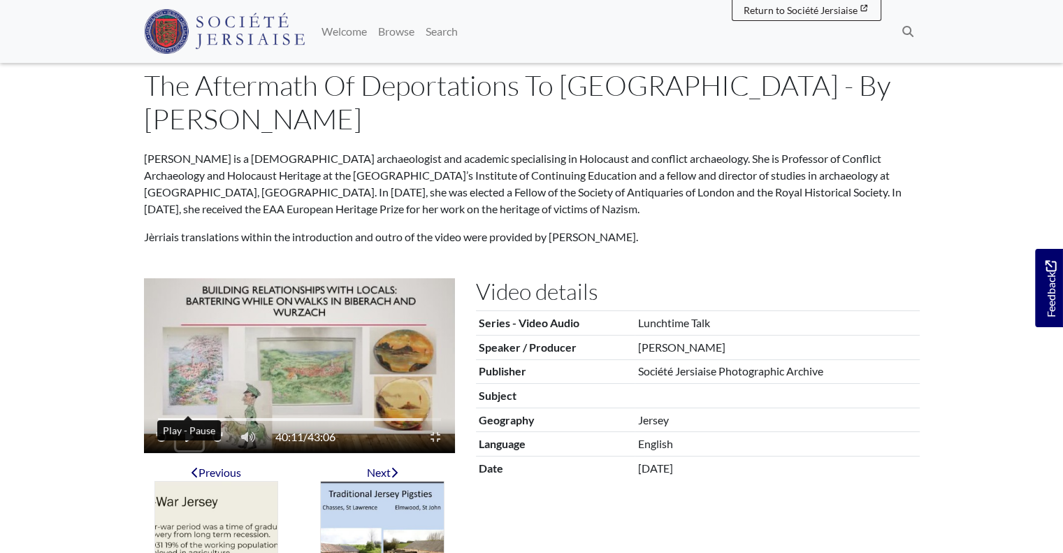
click at [185, 432] on icon "Play - Pause" at bounding box center [189, 437] width 8 height 10
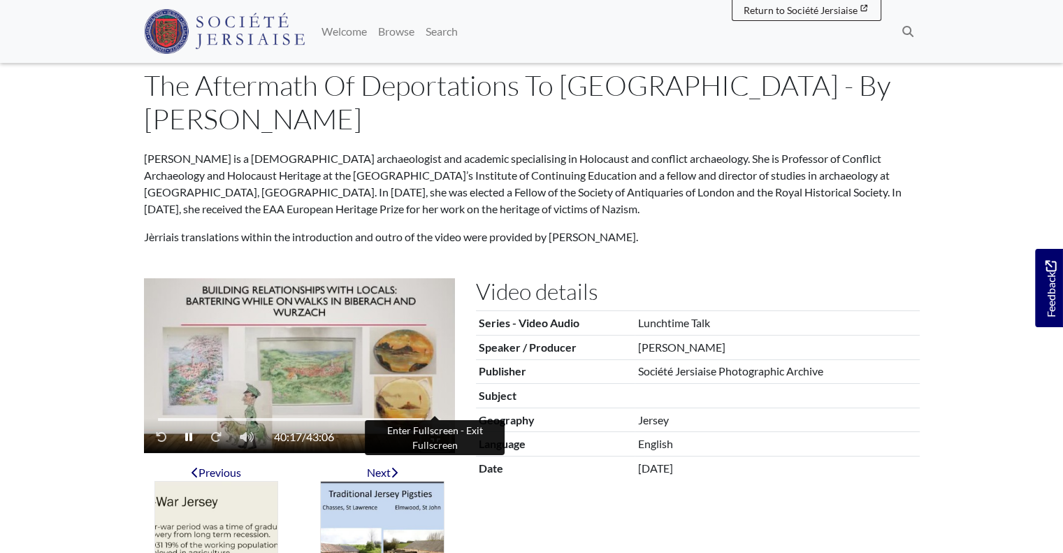
click at [433, 423] on button "Enter Fullscreen - Exit Fullscreen" at bounding box center [435, 436] width 28 height 27
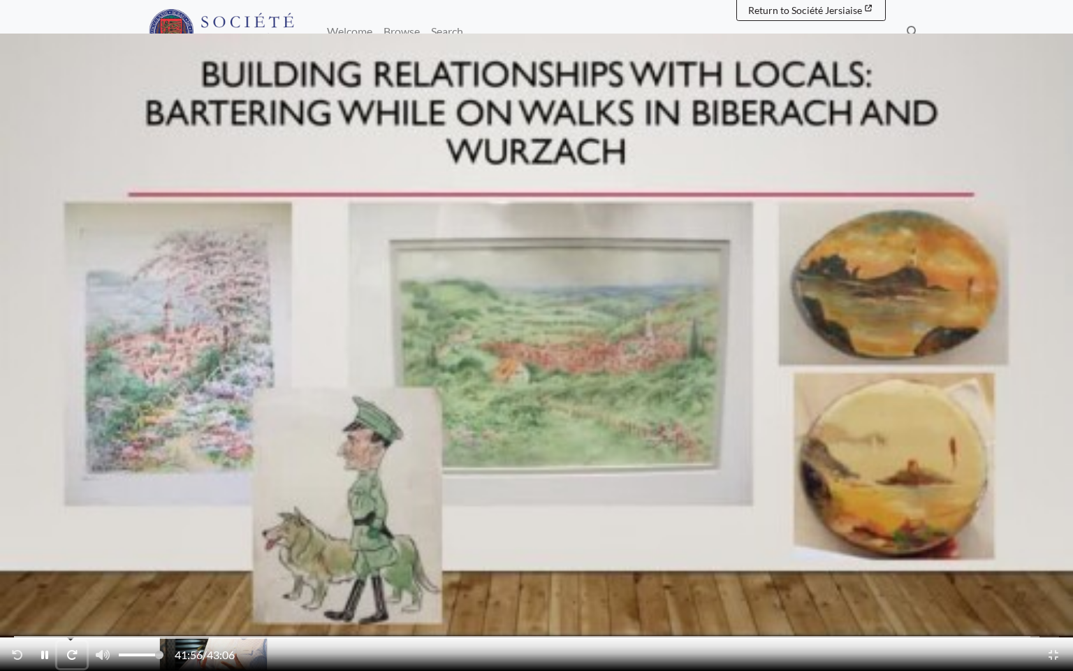
click at [70, 552] on icon "Fast-forward 10 seconds" at bounding box center [71, 654] width 11 height 11
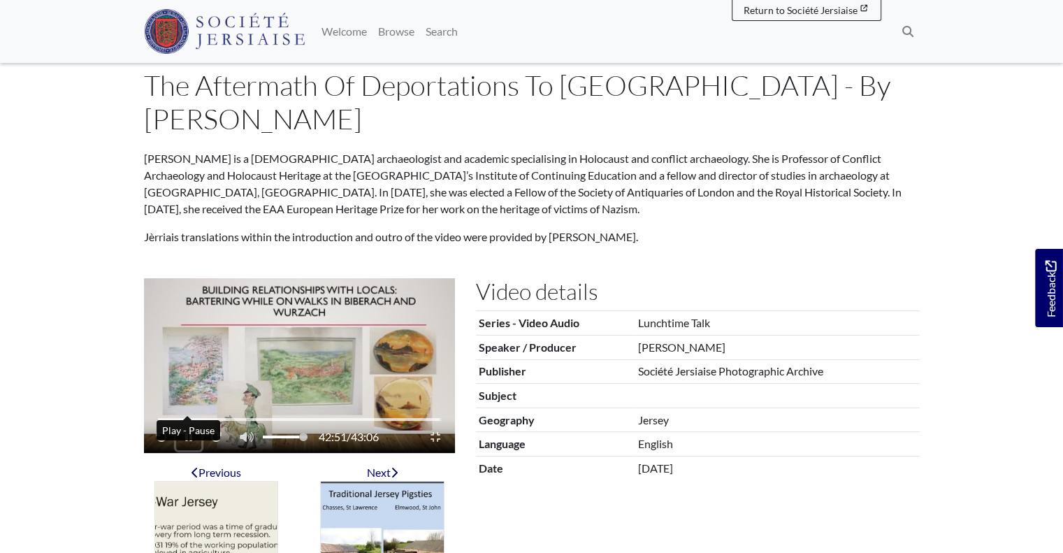
click at [189, 433] on icon "Play - Pause" at bounding box center [188, 437] width 7 height 8
